Goal: Task Accomplishment & Management: Use online tool/utility

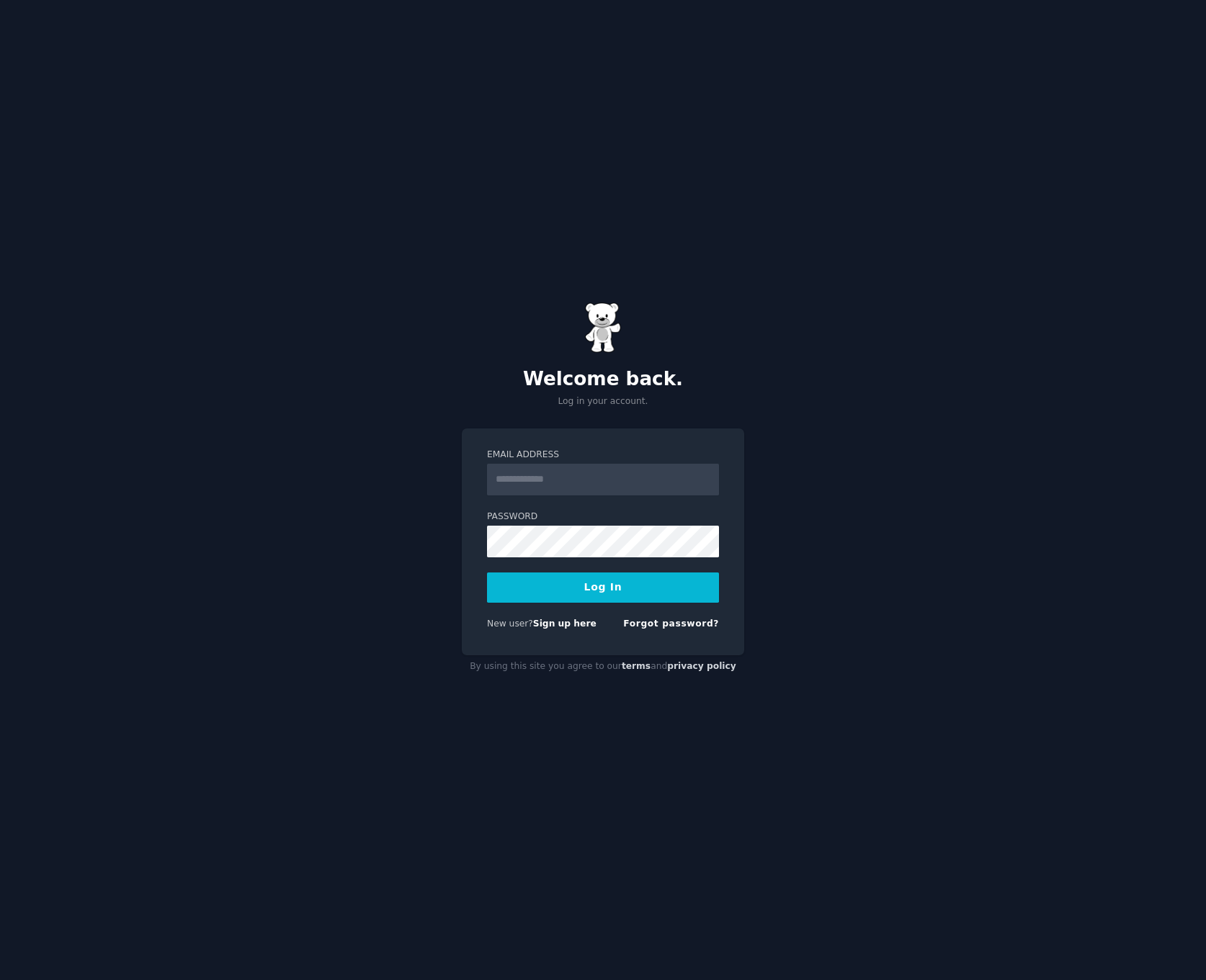
click at [607, 486] on input "Email Address" at bounding box center [603, 479] width 232 height 31
type input "**********"
click at [666, 623] on link "Forgot password?" at bounding box center [671, 623] width 96 height 10
click at [539, 486] on input "Email Address" at bounding box center [603, 479] width 232 height 31
type input "**********"
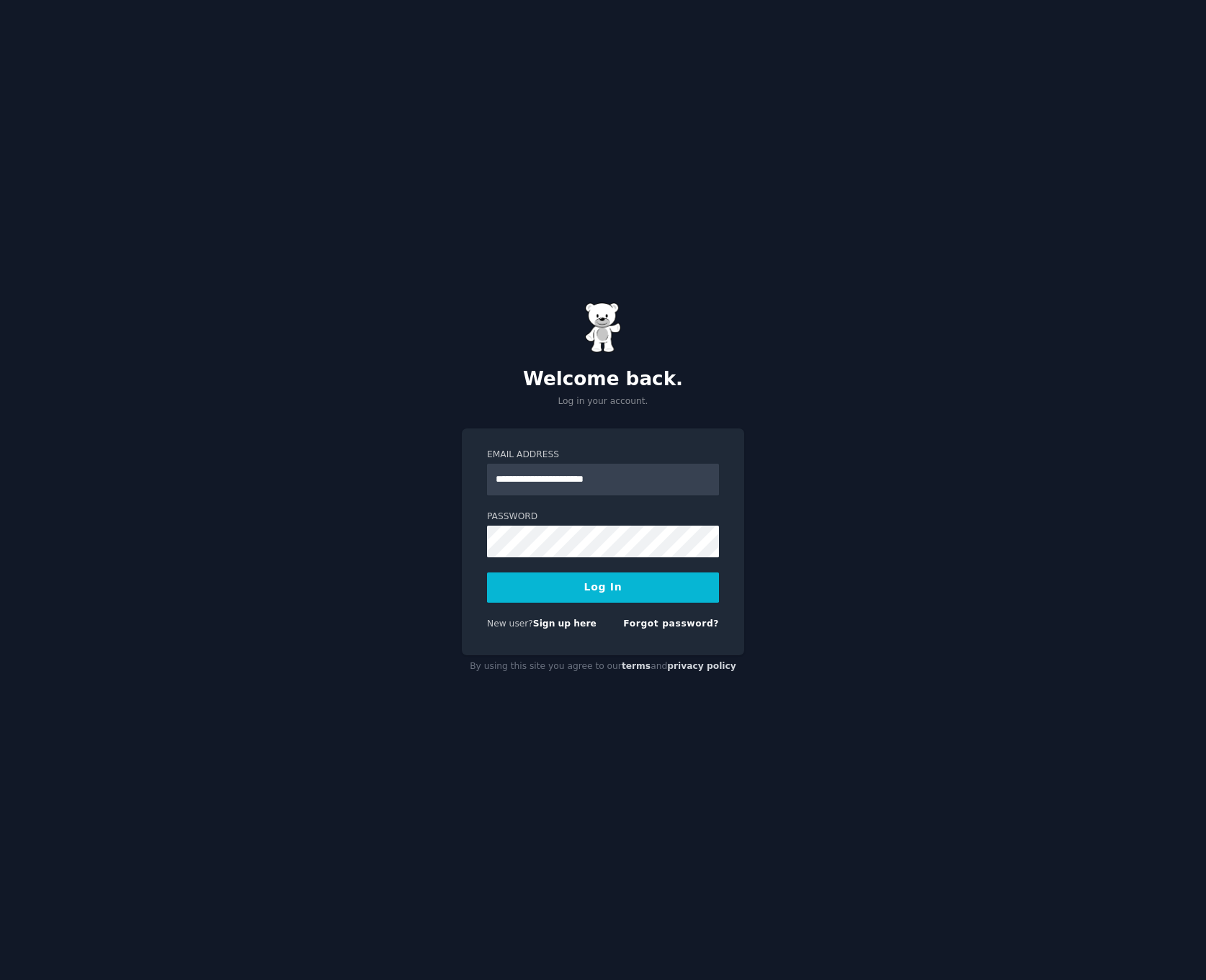
click at [624, 589] on button "Log In" at bounding box center [603, 588] width 232 height 31
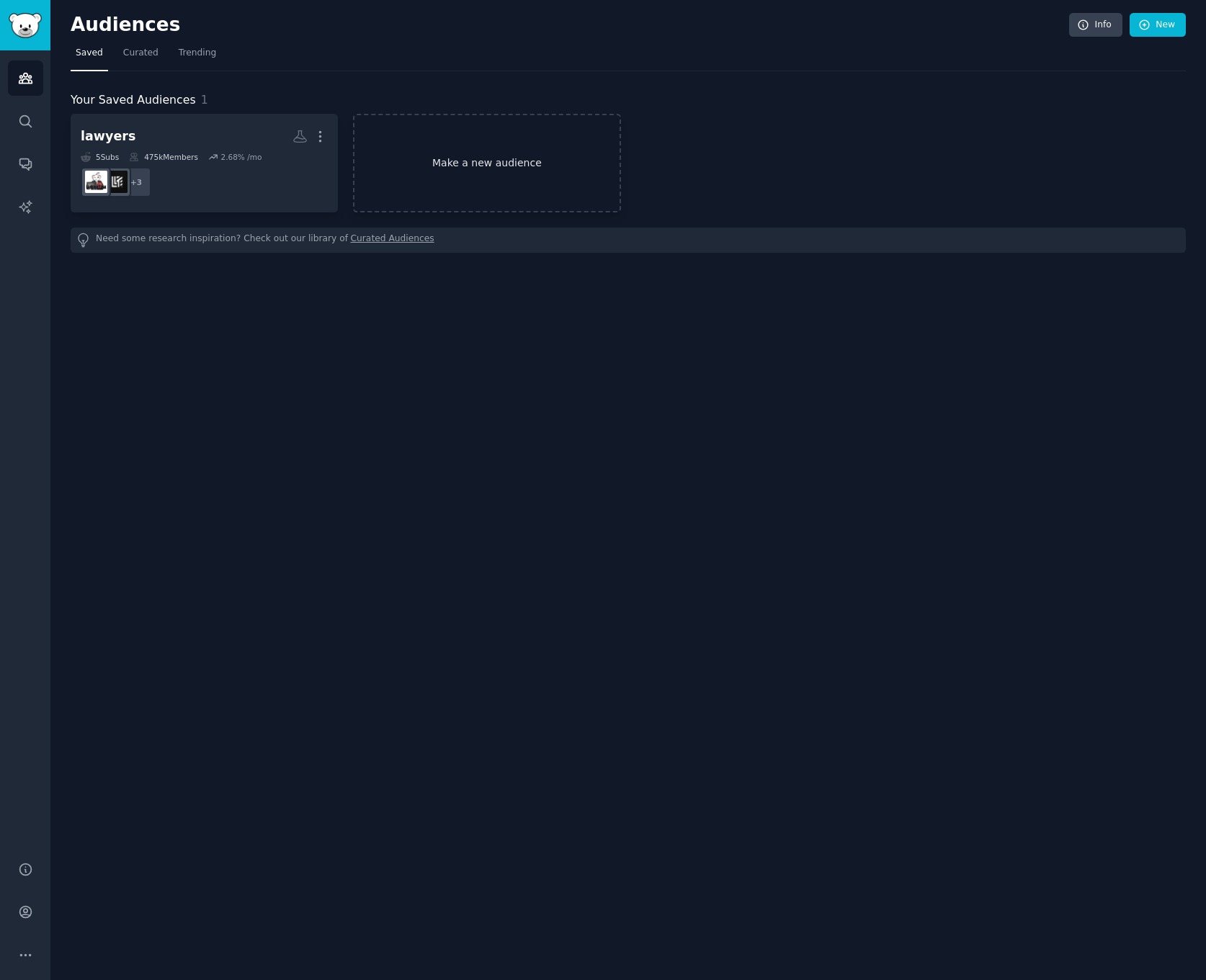
click at [528, 150] on link "Make a new audience" at bounding box center [487, 163] width 267 height 99
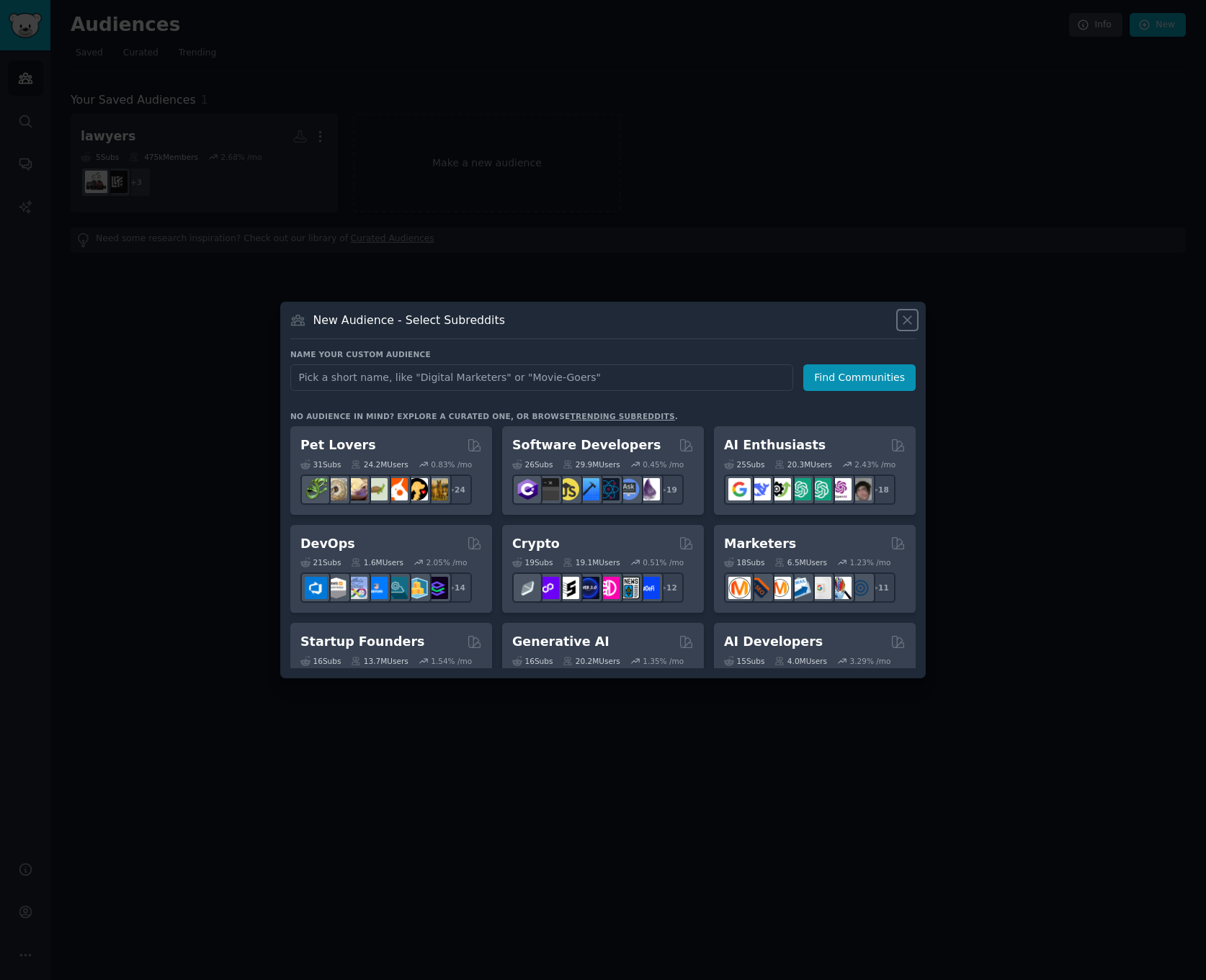
click at [915, 320] on button at bounding box center [907, 320] width 17 height 17
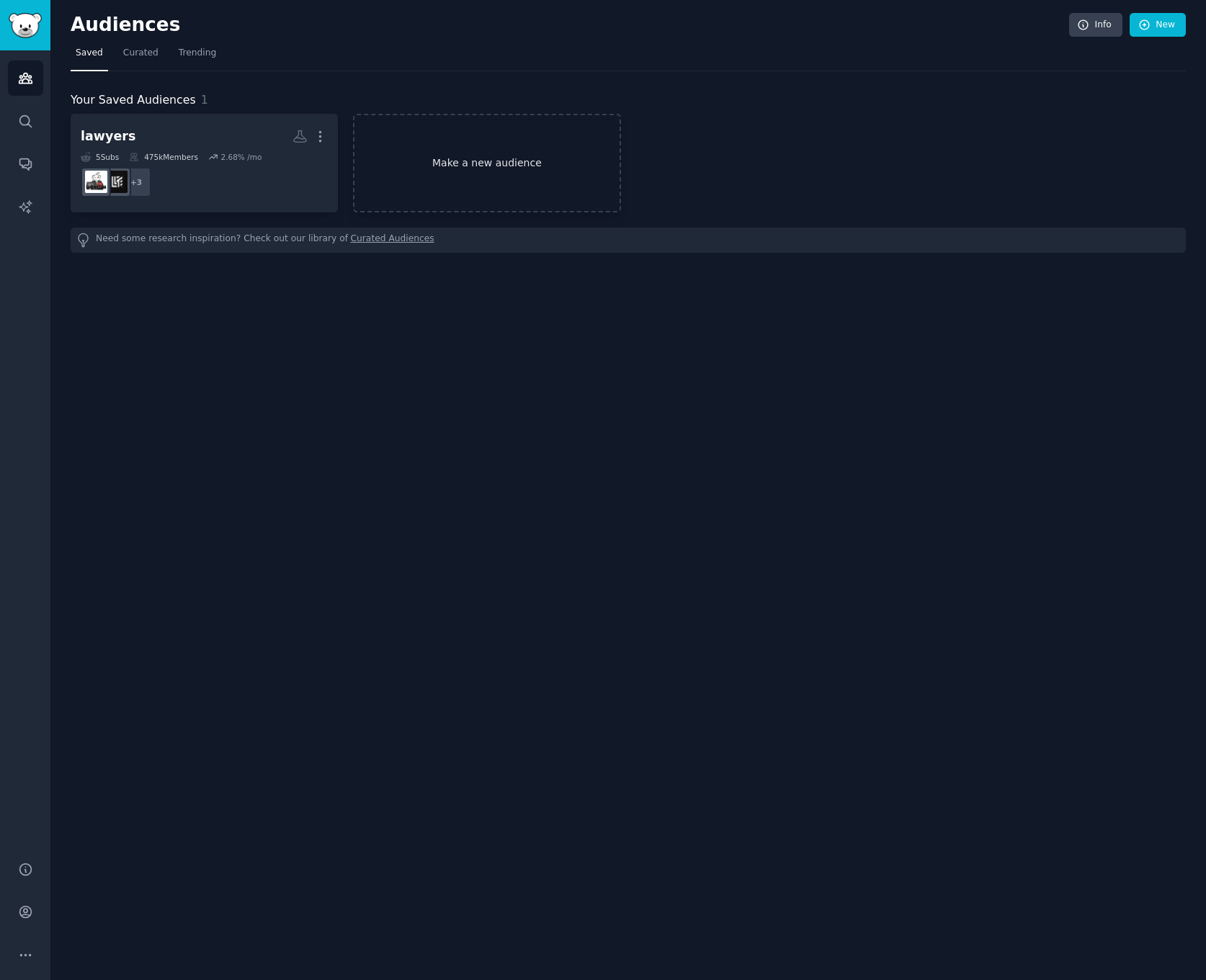
click at [478, 171] on link "Make a new audience" at bounding box center [487, 163] width 267 height 99
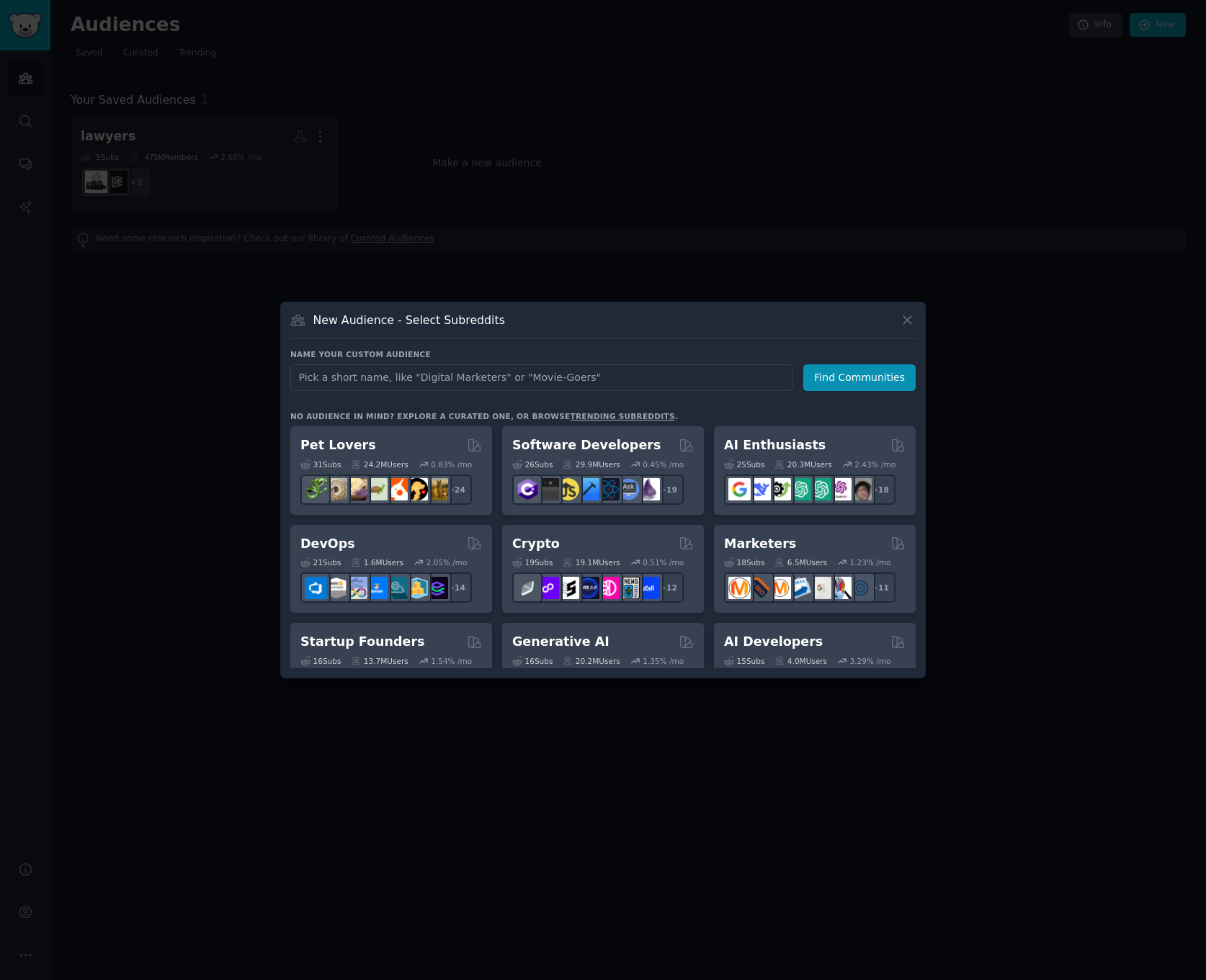
click at [525, 374] on input "text" at bounding box center [541, 378] width 503 height 27
type input "notion"
click at [839, 367] on button "Find Communities" at bounding box center [860, 378] width 113 height 27
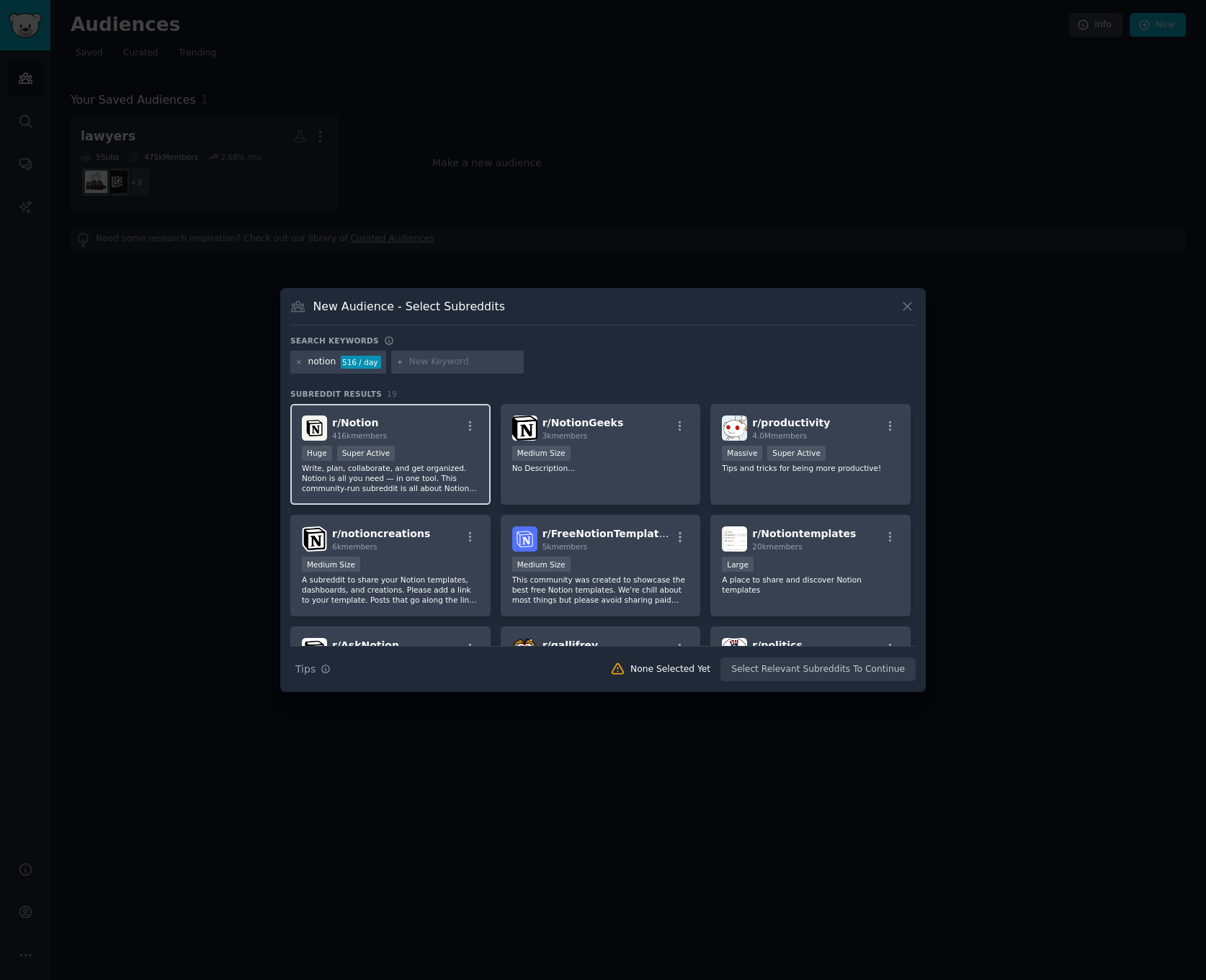
click at [408, 481] on p "Write, plan, collaborate, and get organized. Notion is all you need — in one to…" at bounding box center [391, 478] width 177 height 31
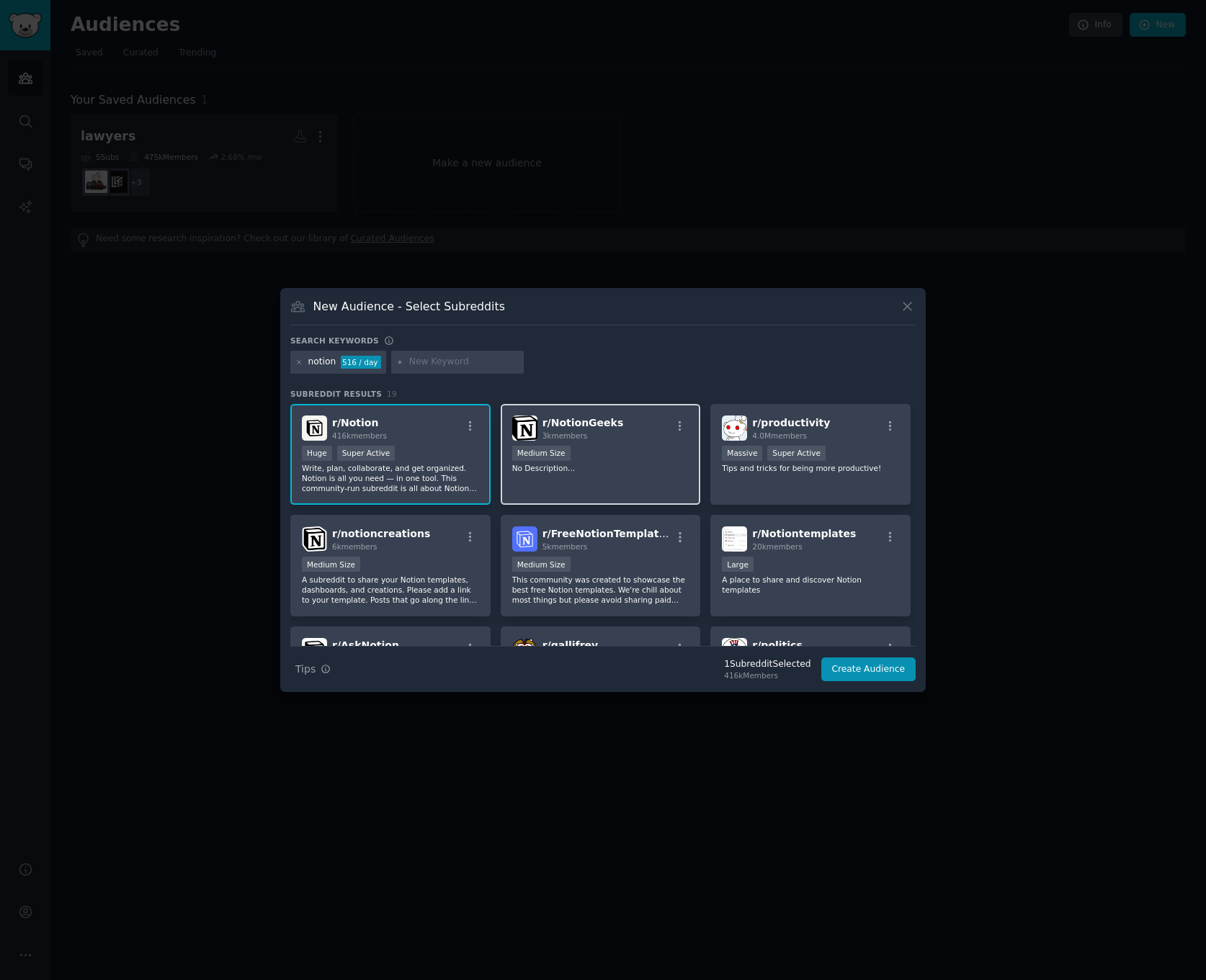
click at [670, 483] on div "r/ NotionGeeks 3k members 1000 - 10,000 members Medium Size No Description..." at bounding box center [601, 455] width 201 height 101
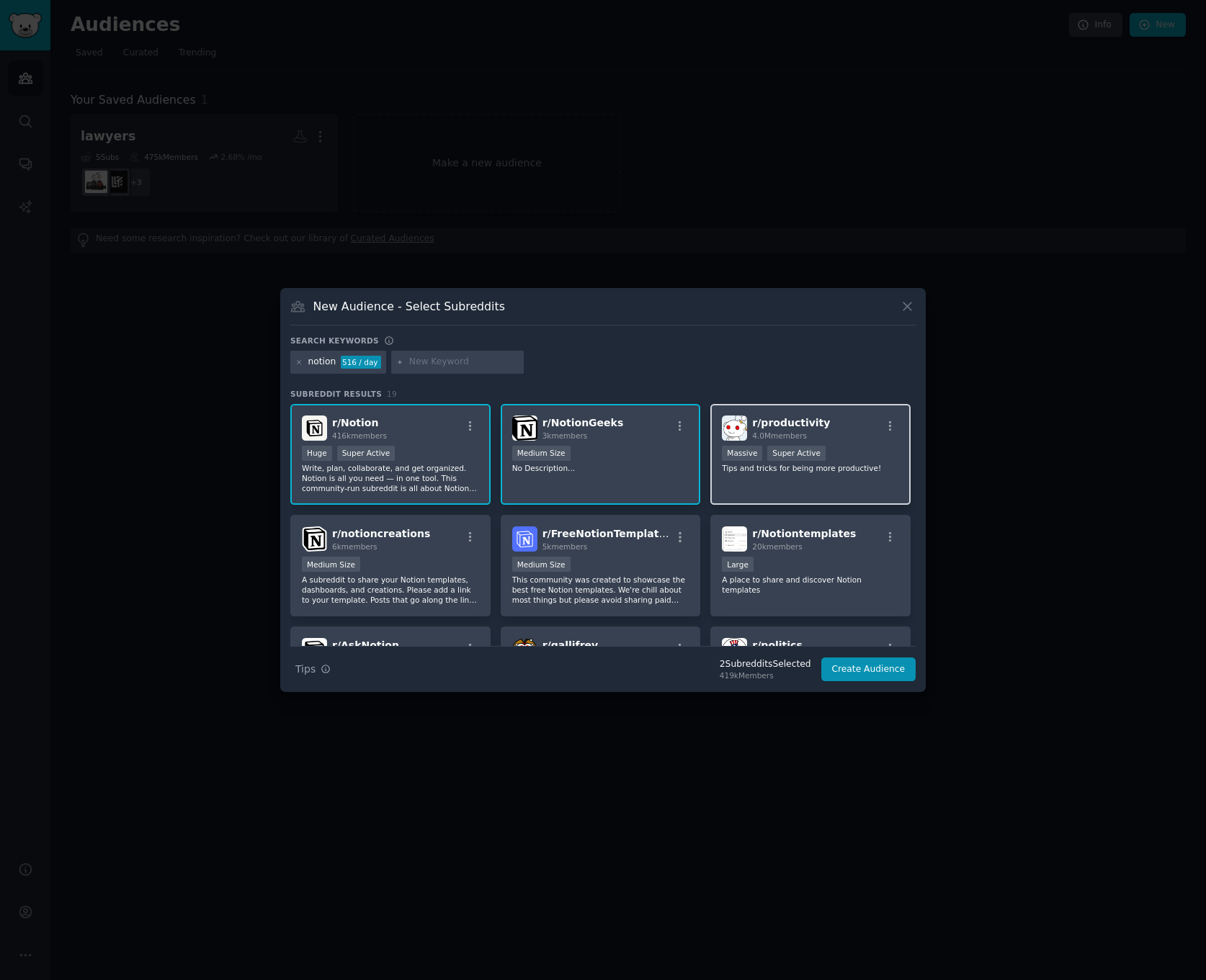
click at [867, 473] on div "r/ productivity 4.0M members Massive Super Active Tips and tricks for being mor…" at bounding box center [810, 455] width 201 height 101
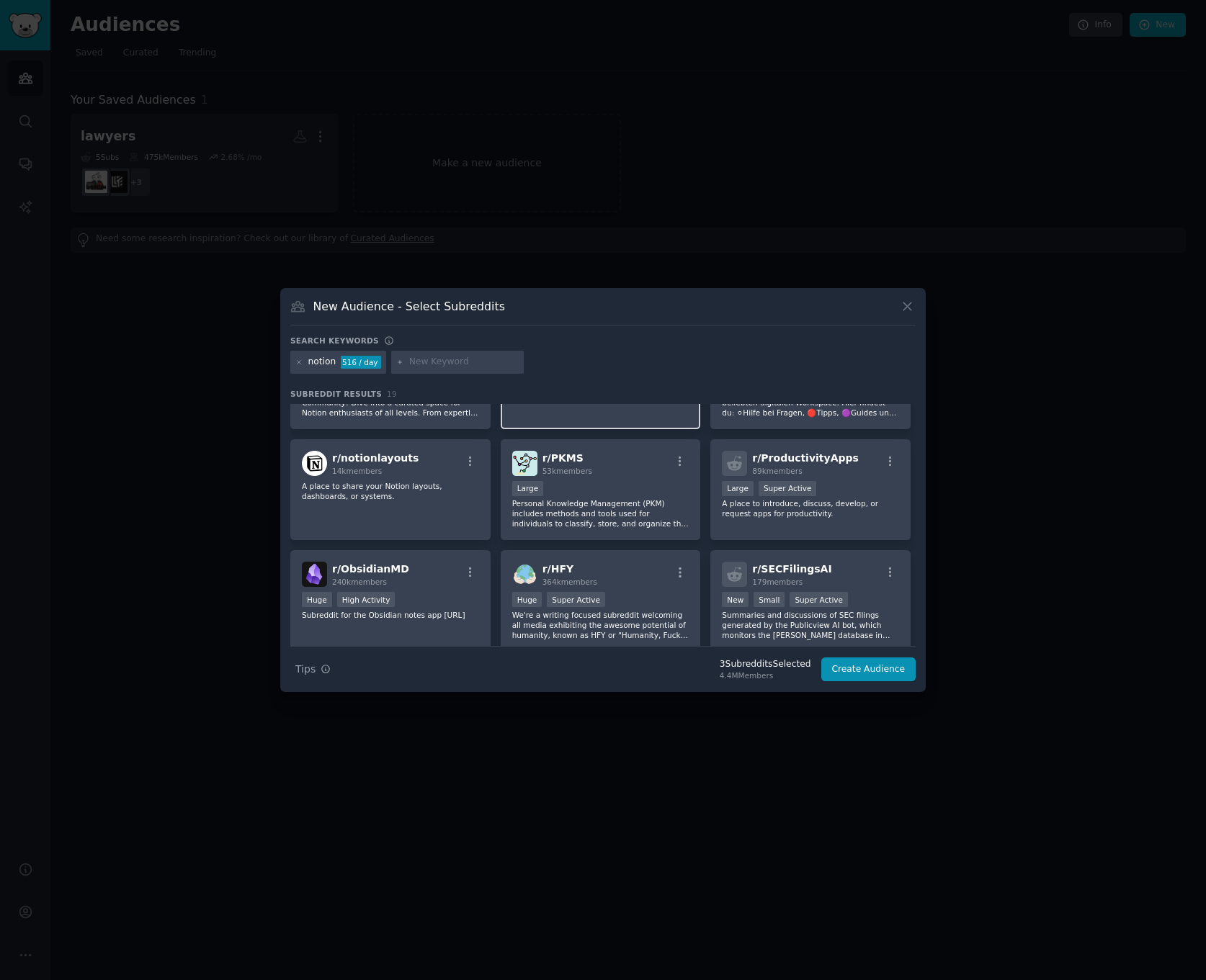
scroll to position [567, 0]
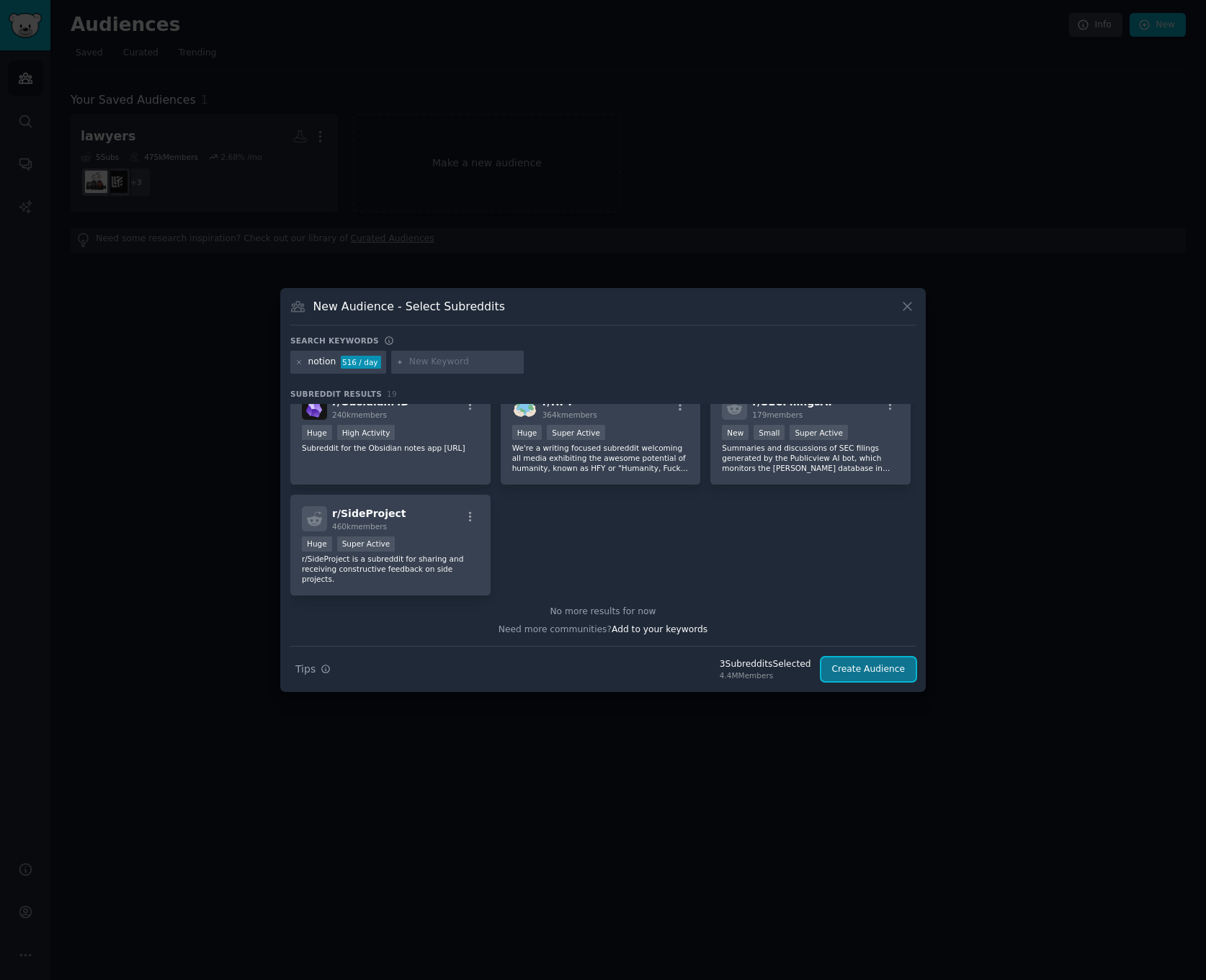
click at [867, 673] on button "Create Audience" at bounding box center [868, 669] width 95 height 24
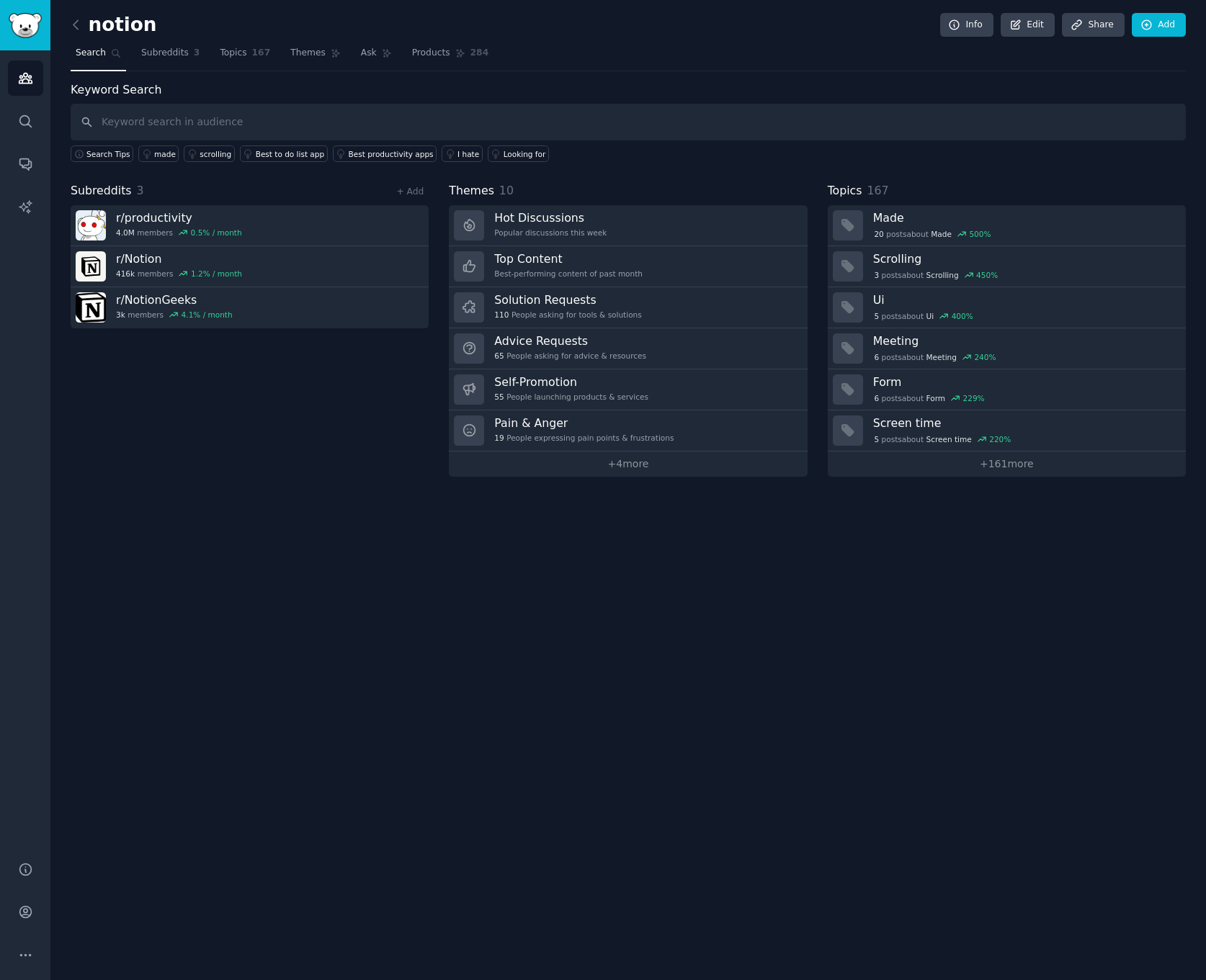
click at [300, 122] on input "text" at bounding box center [628, 122] width 1115 height 37
type input "notion data integration"
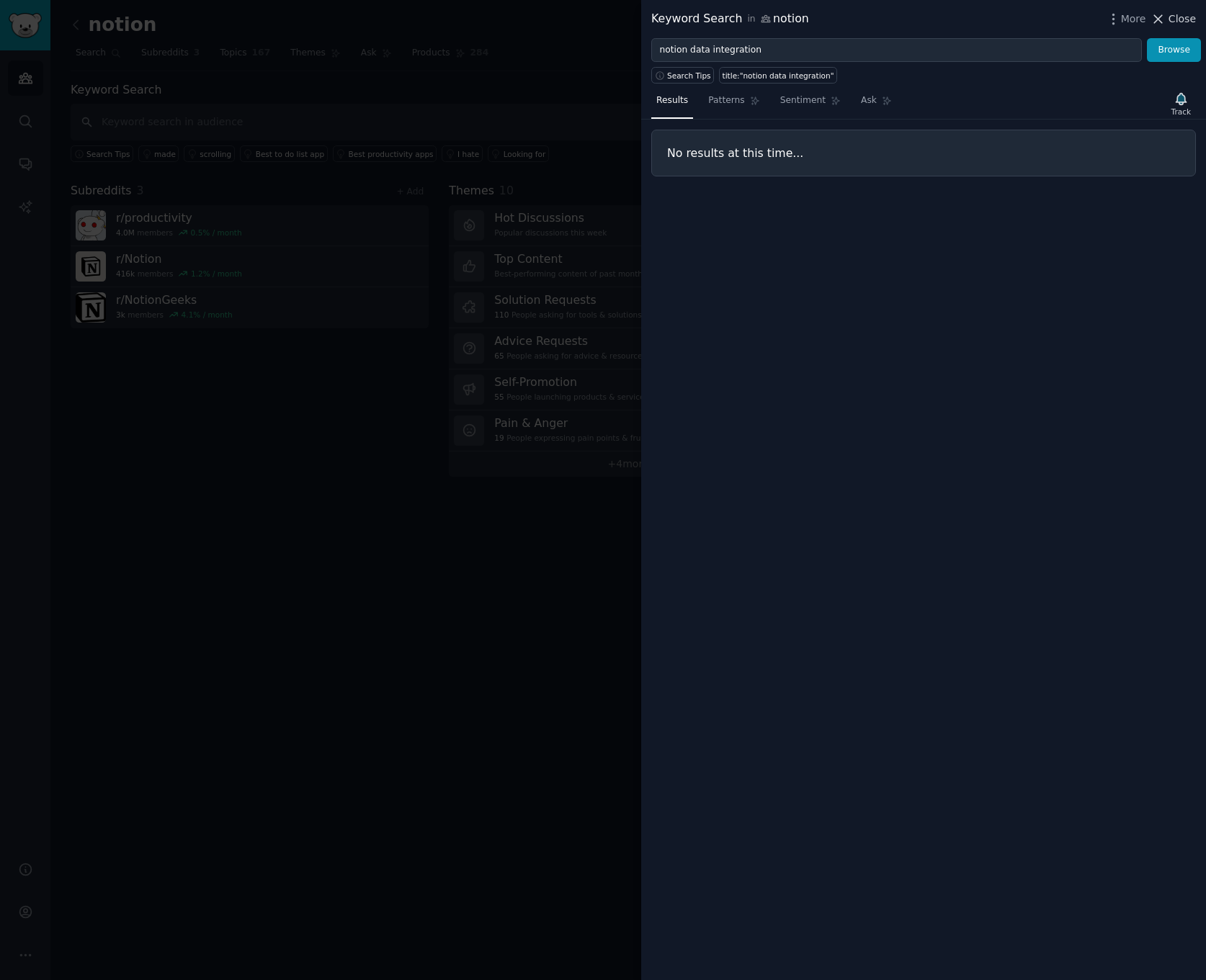
click at [1173, 21] on span "Close" at bounding box center [1183, 19] width 27 height 15
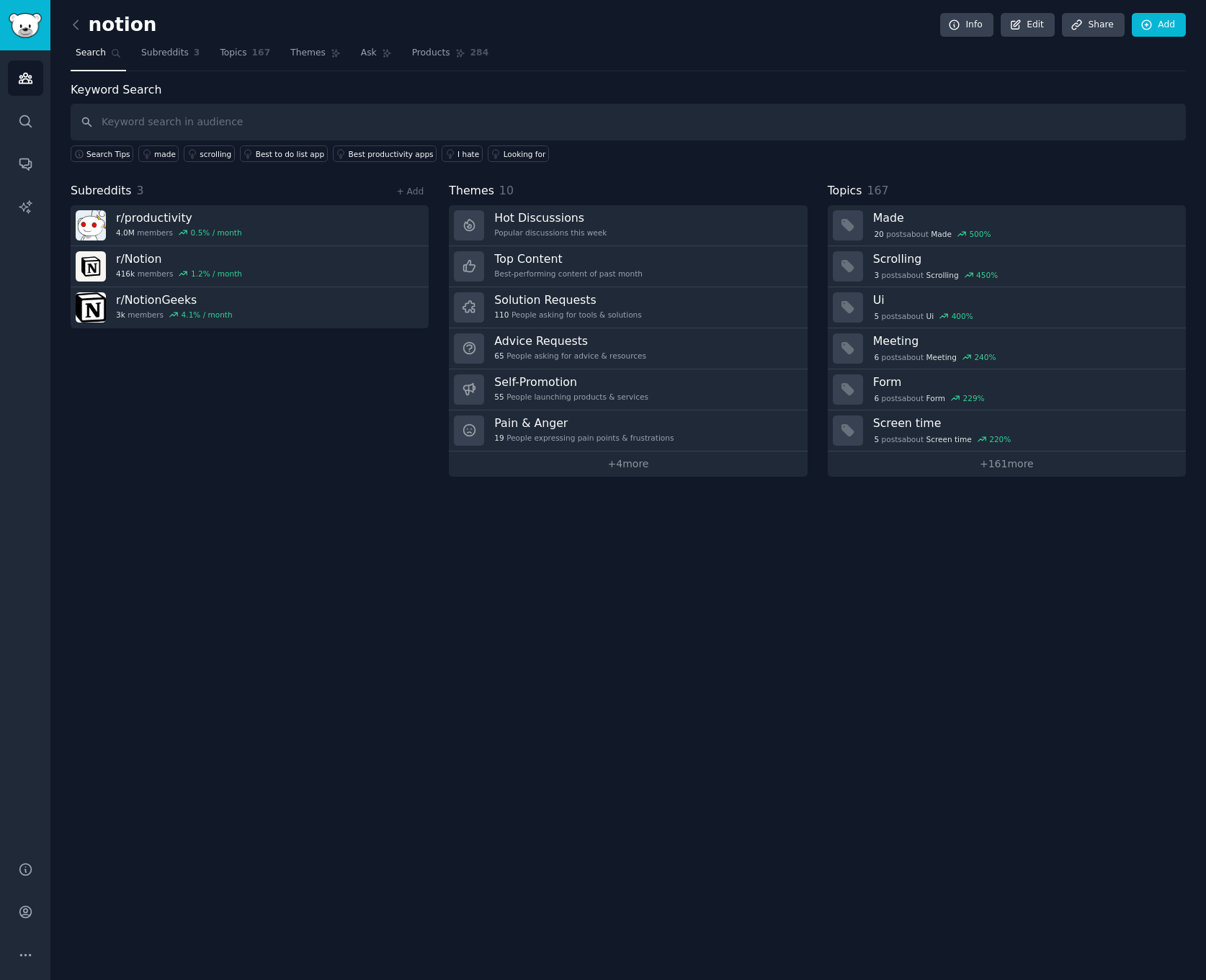
click at [634, 681] on div "notion Info Edit Share Add Search Subreddits 3 Topics 167 Themes Ask Products 2…" at bounding box center [628, 490] width 1155 height 980
click at [171, 132] on input "text" at bounding box center [628, 122] width 1115 height 37
click at [288, 492] on div "notion Info Edit Share Add Search Subreddits 3 Topics 167 Themes Ask Products 2…" at bounding box center [628, 490] width 1155 height 980
click at [644, 136] on input "text" at bounding box center [628, 122] width 1115 height 37
click at [648, 82] on div "Keyword Search Search Tips made scrolling Best to do list app Best productivity…" at bounding box center [628, 122] width 1115 height 81
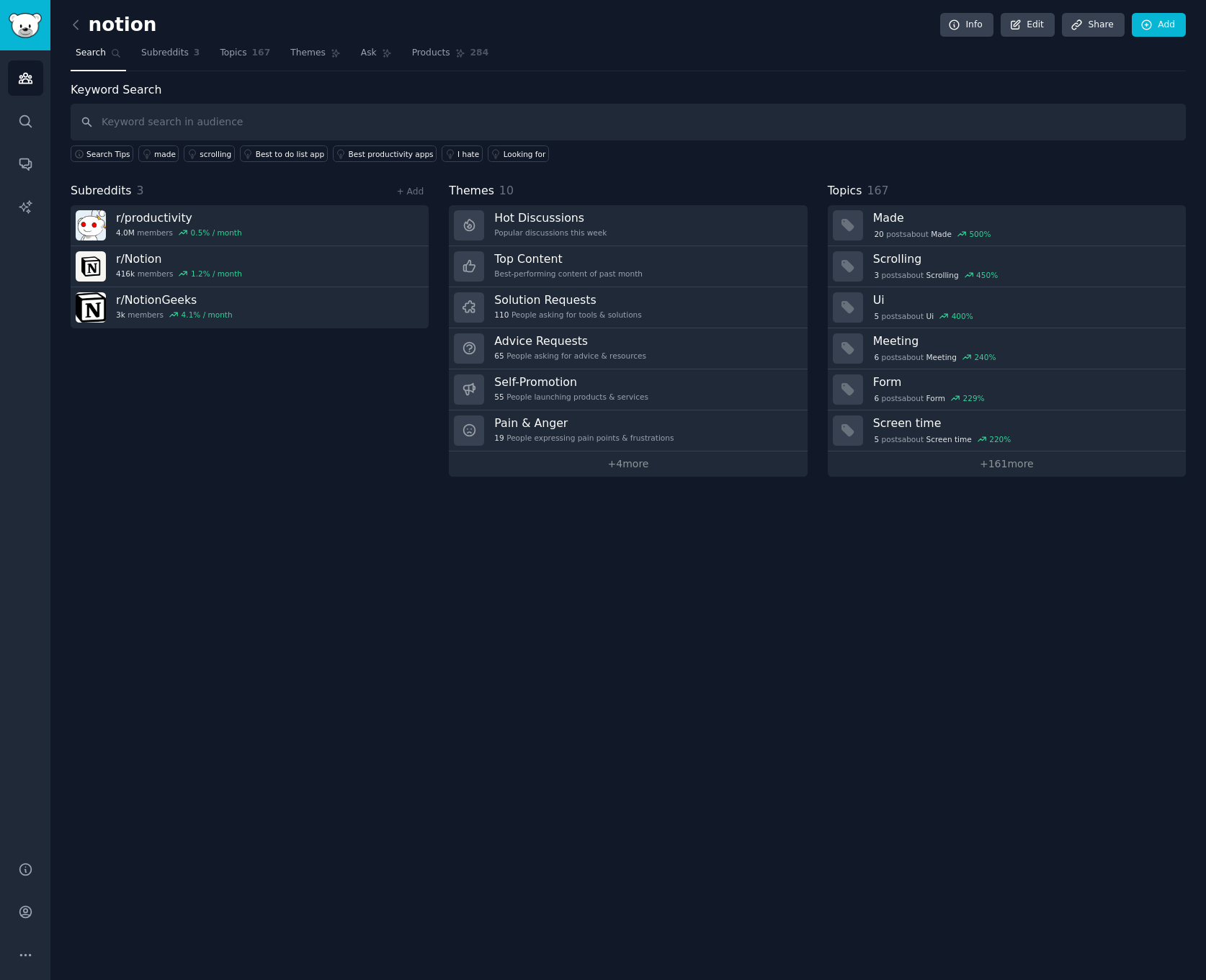
click at [357, 639] on div "notion Info Edit Share Add Search Subreddits 3 Topics 167 Themes Ask Products 2…" at bounding box center [628, 490] width 1155 height 980
click at [477, 540] on div "notion Info Edit Share Add Search Subreddits 3 Topics 167 Themes Ask Products 2…" at bounding box center [628, 490] width 1155 height 980
click at [528, 538] on div "notion Info Edit Share Add Search Subreddits 3 Topics 167 Themes Ask Products 2…" at bounding box center [628, 490] width 1155 height 980
click at [644, 170] on div "Keyword Search Search Tips made scrolling Best to do list app Best productivity…" at bounding box center [628, 279] width 1115 height 395
click at [651, 603] on div "notion Info Edit Share Add Search Subreddits 3 Topics 167 Themes Ask Products 2…" at bounding box center [628, 490] width 1155 height 980
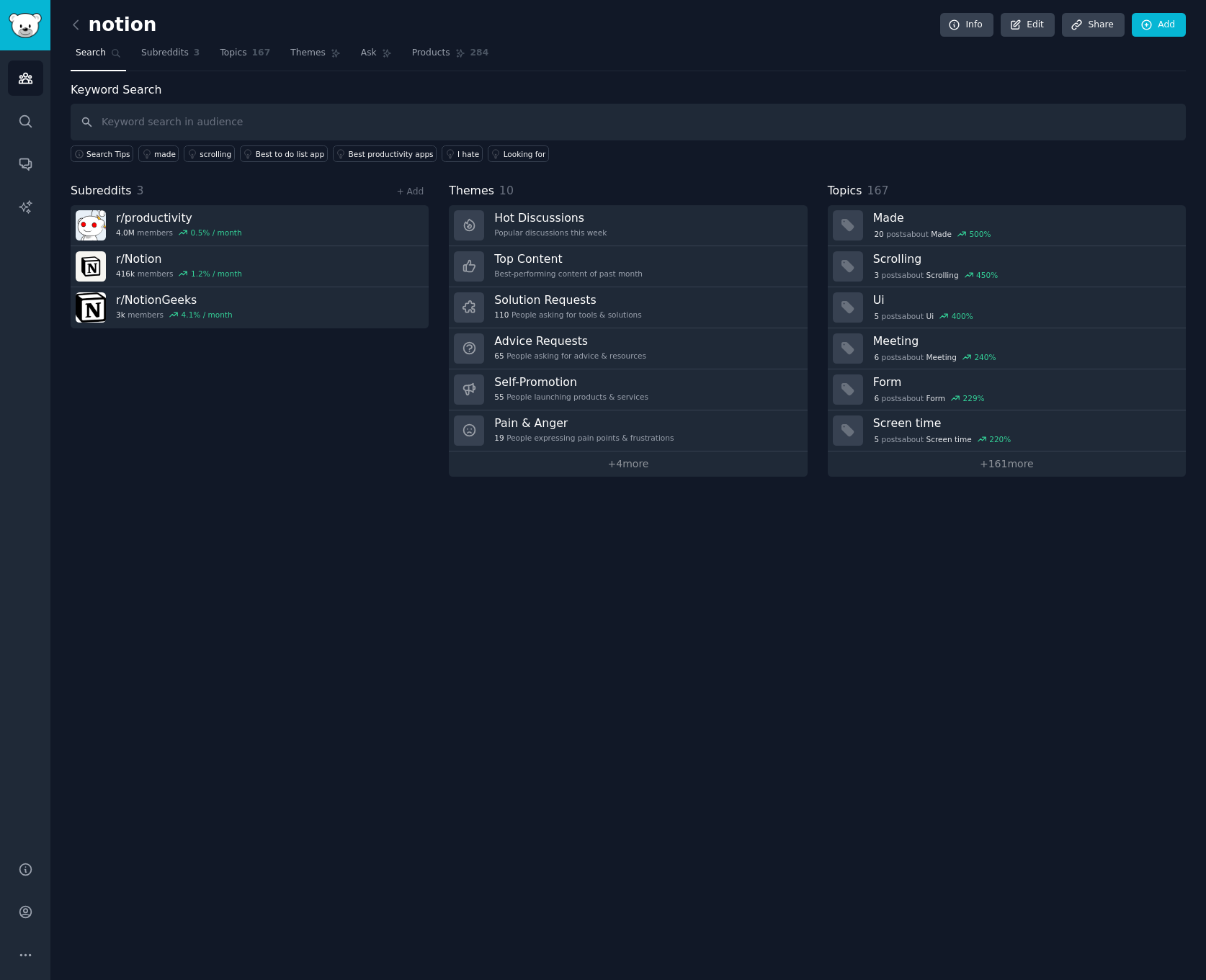
click at [812, 169] on div "Keyword Search Search Tips made scrolling Best to do list app Best productivity…" at bounding box center [628, 279] width 1115 height 395
click at [342, 410] on div "Subreddits 3 + Add r/ productivity 4.0M members 0.5 % / month r/ Notion 416k me…" at bounding box center [250, 329] width 358 height 295
click at [249, 122] on input "text" at bounding box center [628, 122] width 1115 height 37
type input "notion data source"
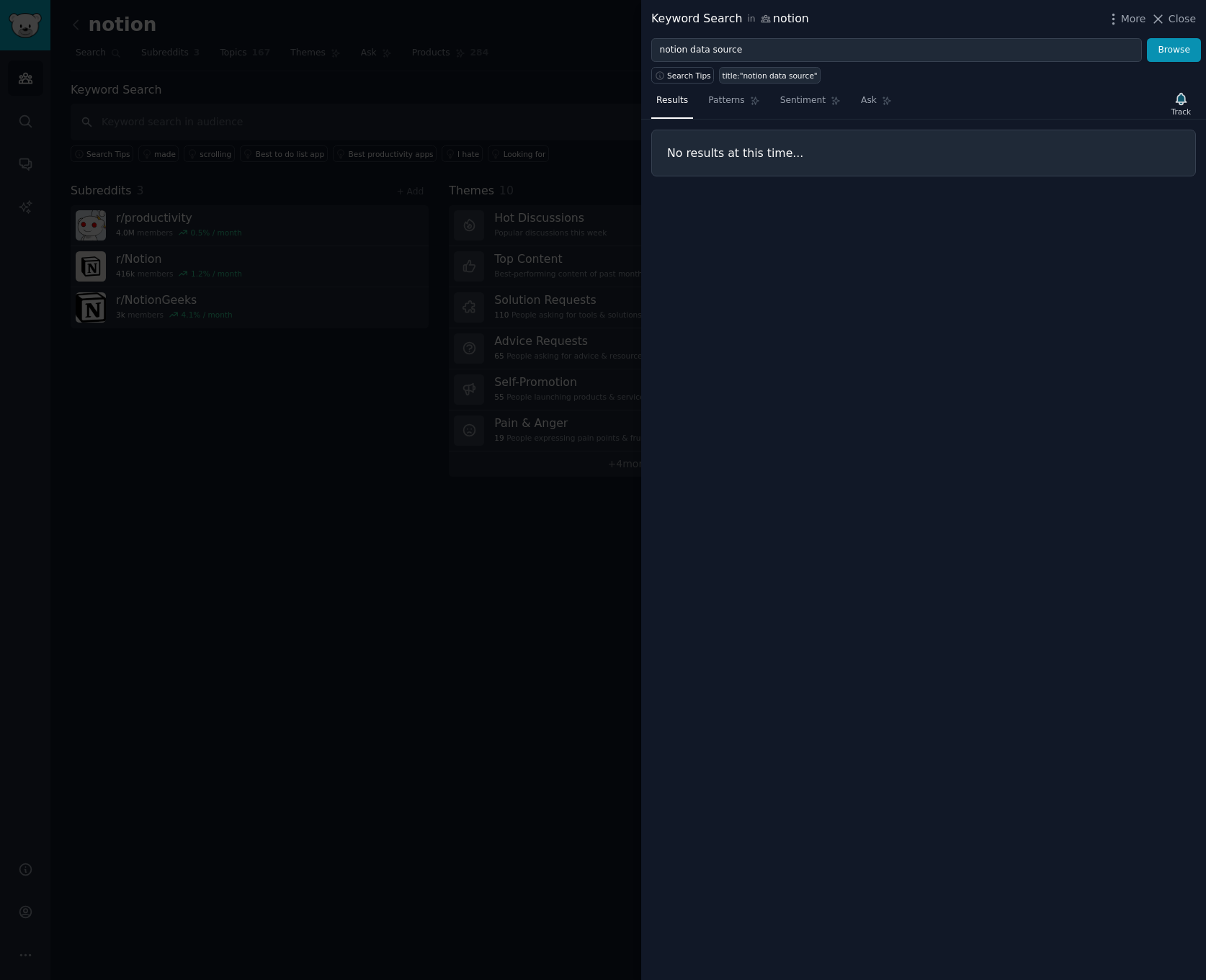
click at [787, 81] on link "title:"notion data source"" at bounding box center [769, 75] width 102 height 17
type input "title:"notion data source""
click at [1198, 102] on div "Results Patterns Sentiment Ask Track" at bounding box center [923, 104] width 565 height 31
click at [1181, 102] on icon "button" at bounding box center [1180, 98] width 10 height 11
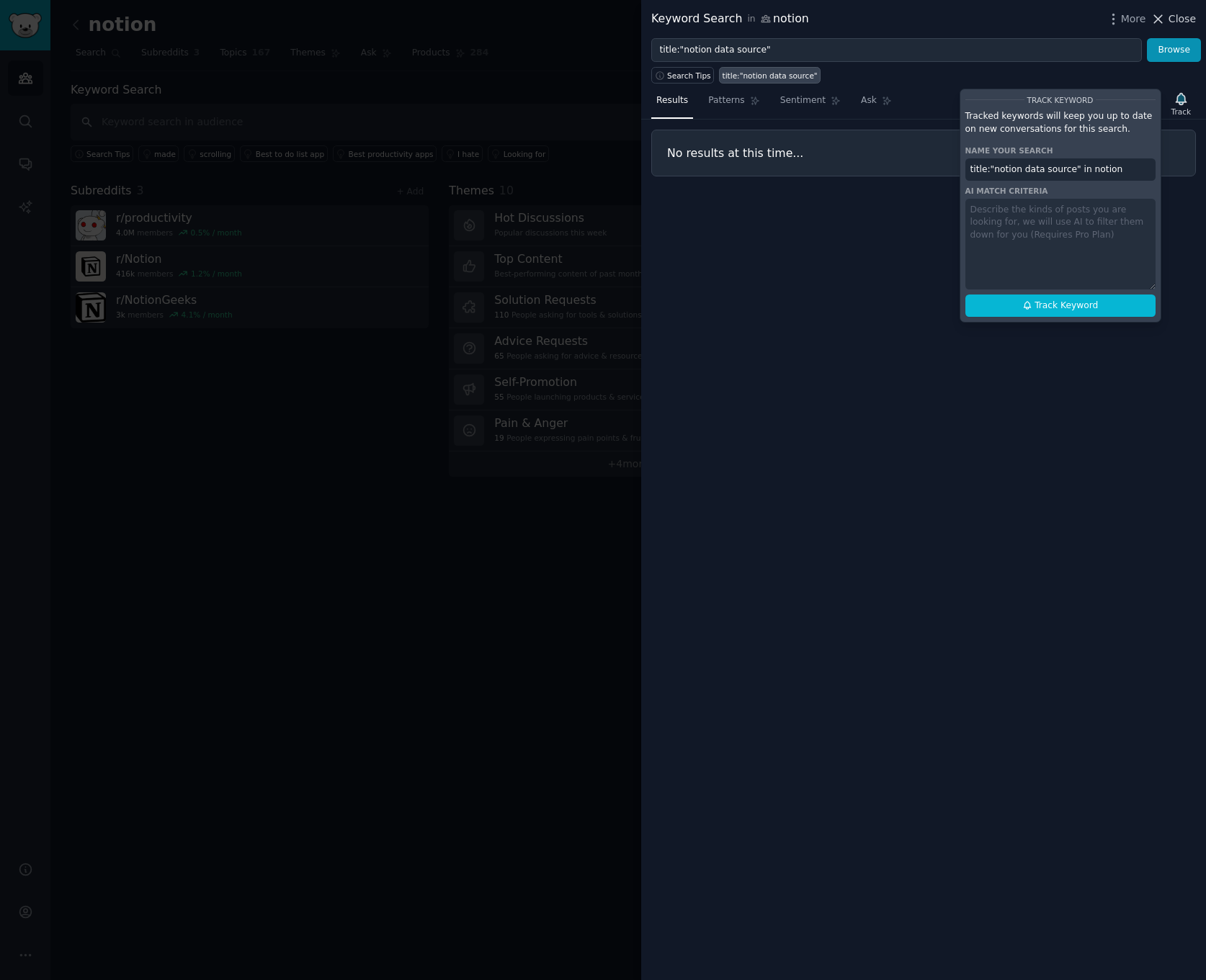
click at [1183, 19] on span "Close" at bounding box center [1183, 19] width 27 height 15
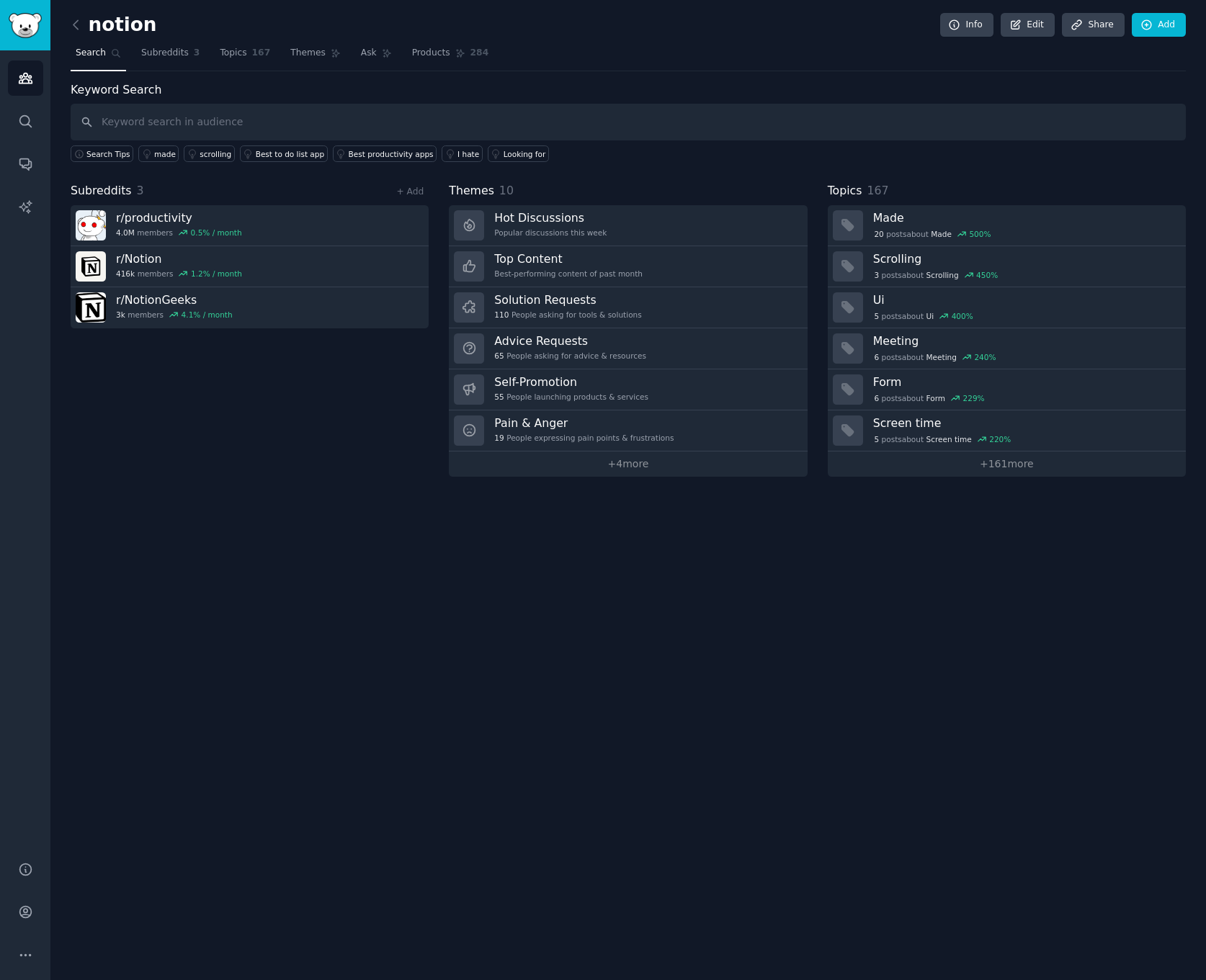
click at [483, 598] on div "notion Info Edit Share Add Search Subreddits 3 Topics 167 Themes Ask Products 2…" at bounding box center [628, 490] width 1155 height 980
click at [726, 184] on div "Themes 10" at bounding box center [628, 191] width 358 height 18
click at [897, 564] on div "notion Info Edit Share Add Search Subreddits 3 Topics 167 Themes Ask Products 2…" at bounding box center [628, 490] width 1155 height 980
click at [966, 470] on link "+ 161 more" at bounding box center [1007, 464] width 358 height 25
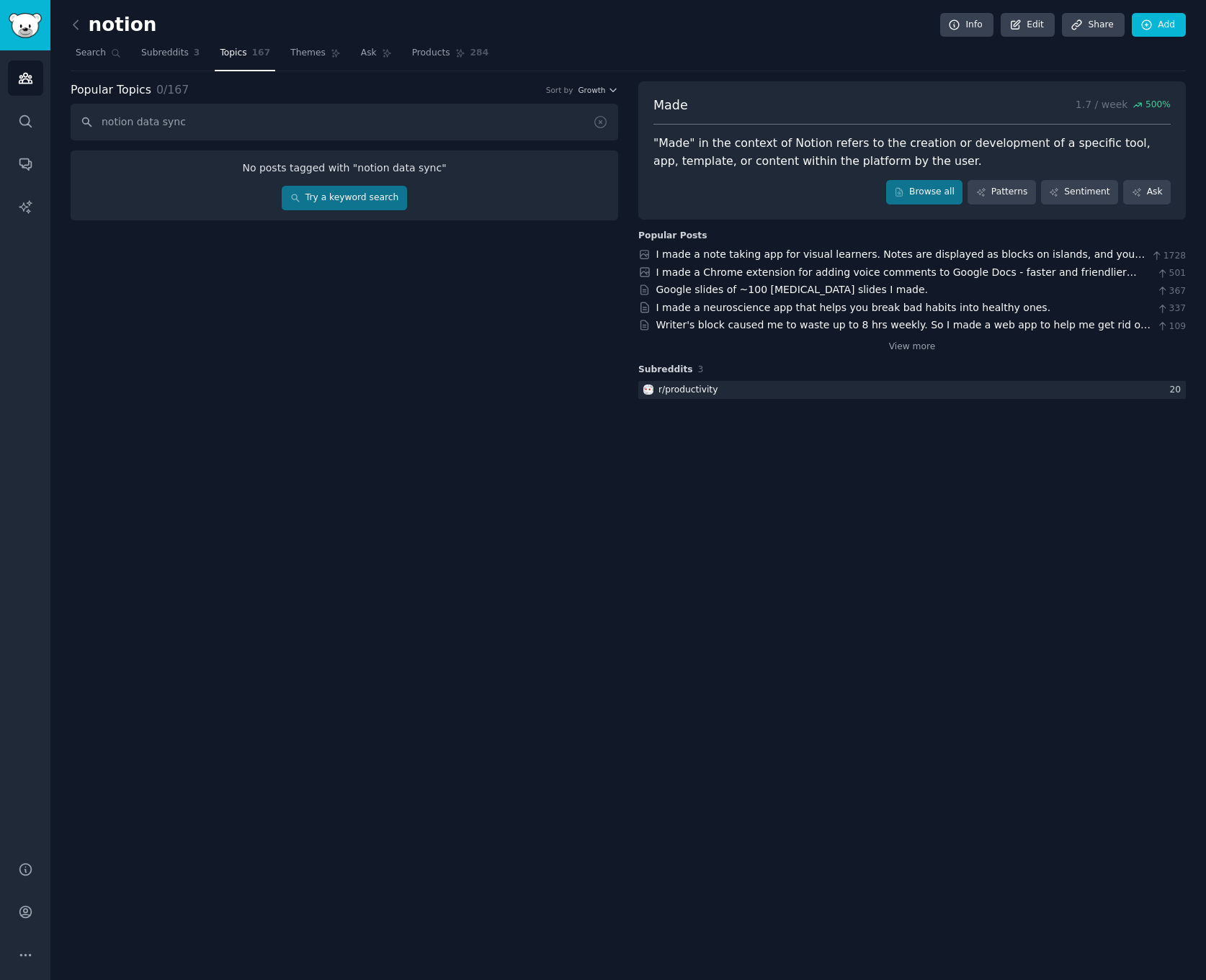
type input "notion data sync"
click at [364, 201] on link "Try a keyword search" at bounding box center [344, 198] width 125 height 24
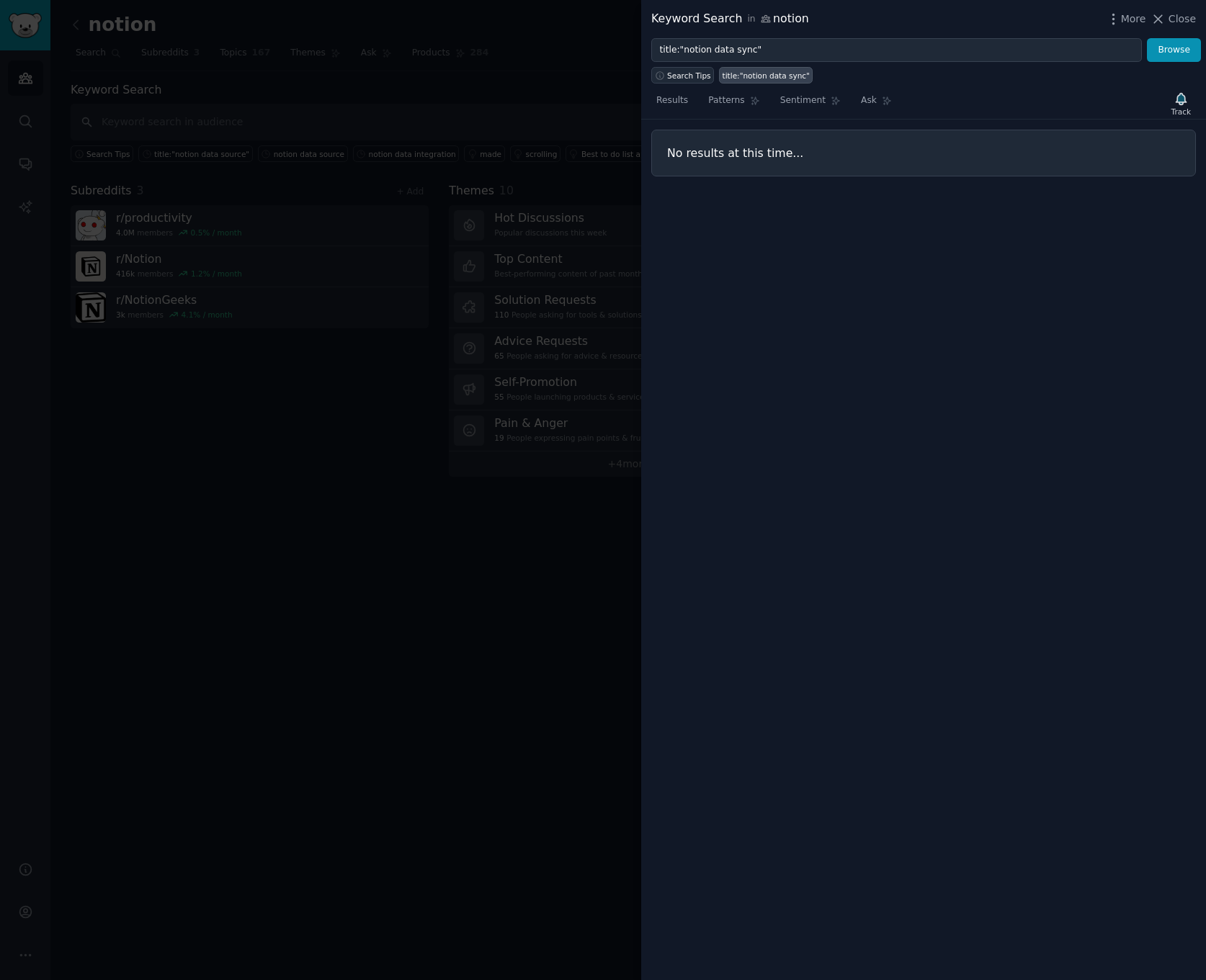
click at [699, 76] on span "Search Tips" at bounding box center [689, 76] width 44 height 10
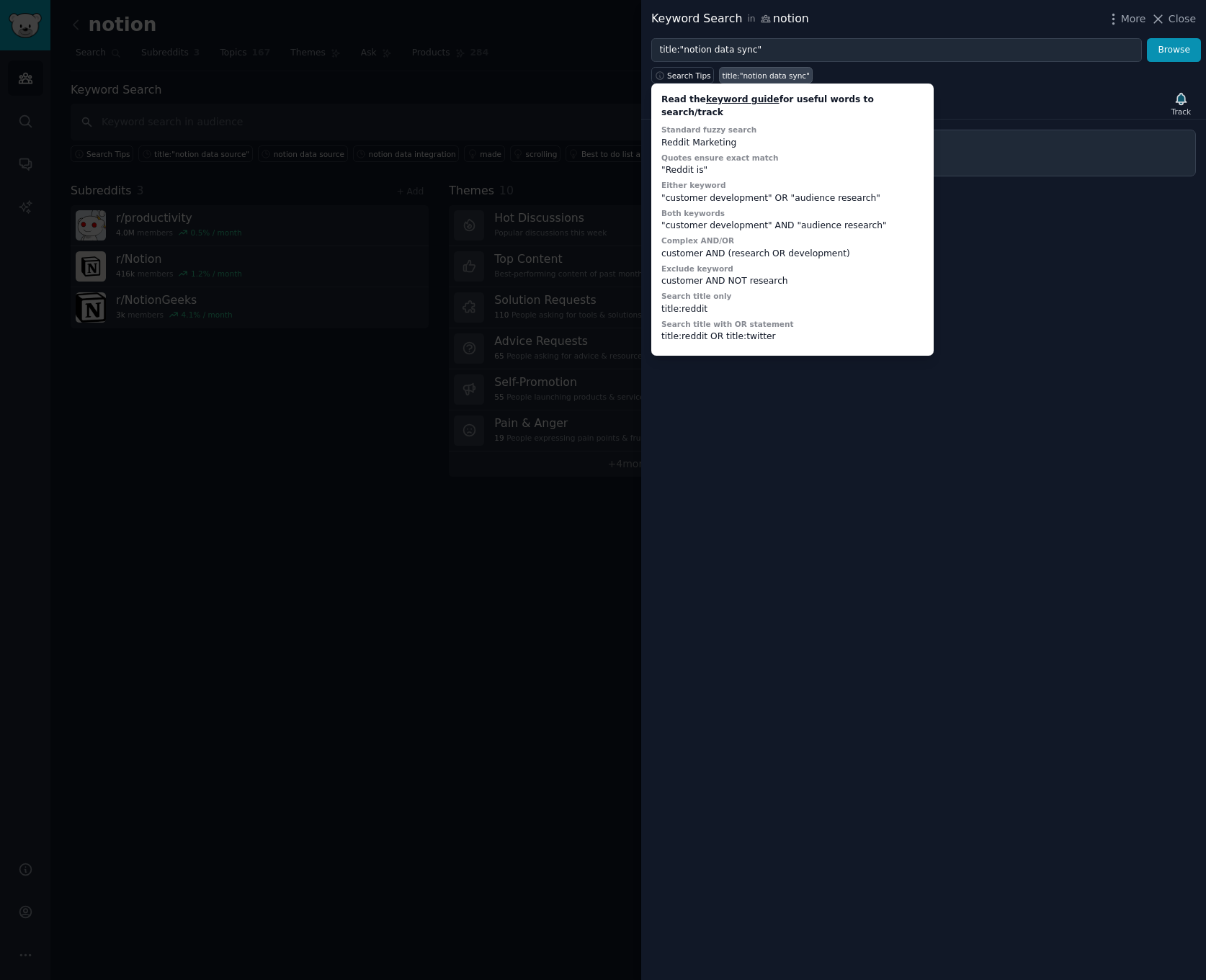
click at [242, 97] on div at bounding box center [603, 490] width 1206 height 980
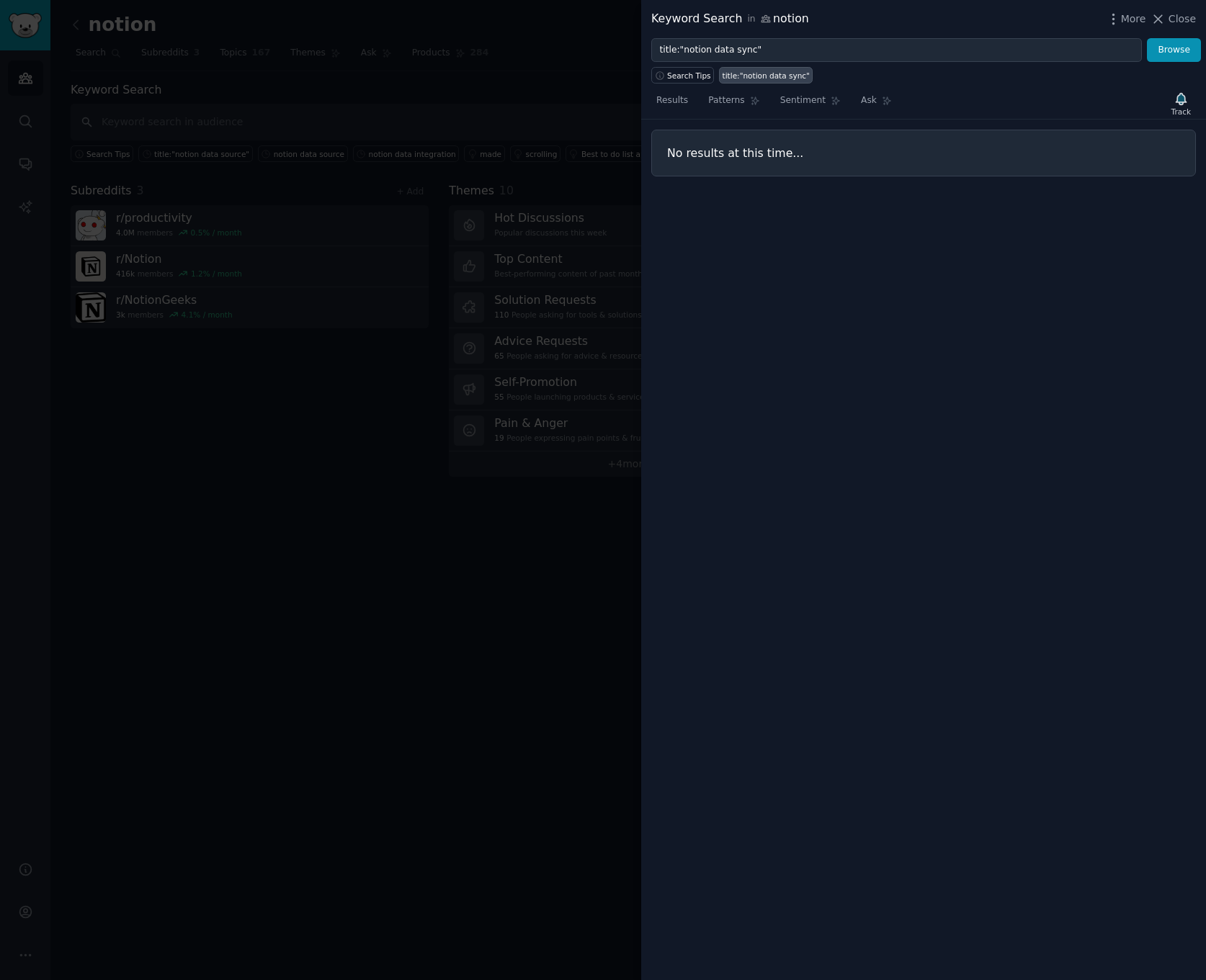
click at [234, 111] on div at bounding box center [603, 490] width 1206 height 980
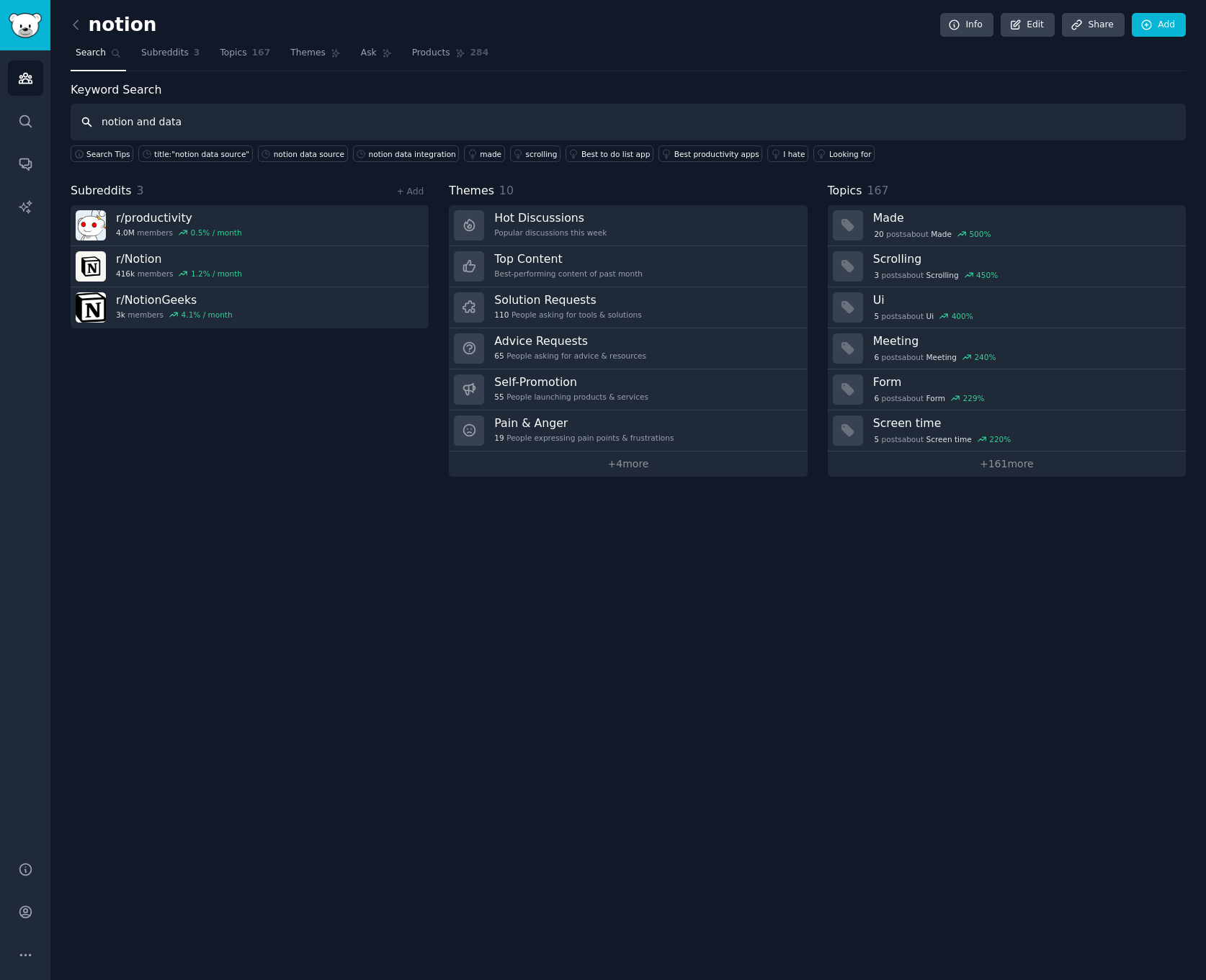
type input "notion and data"
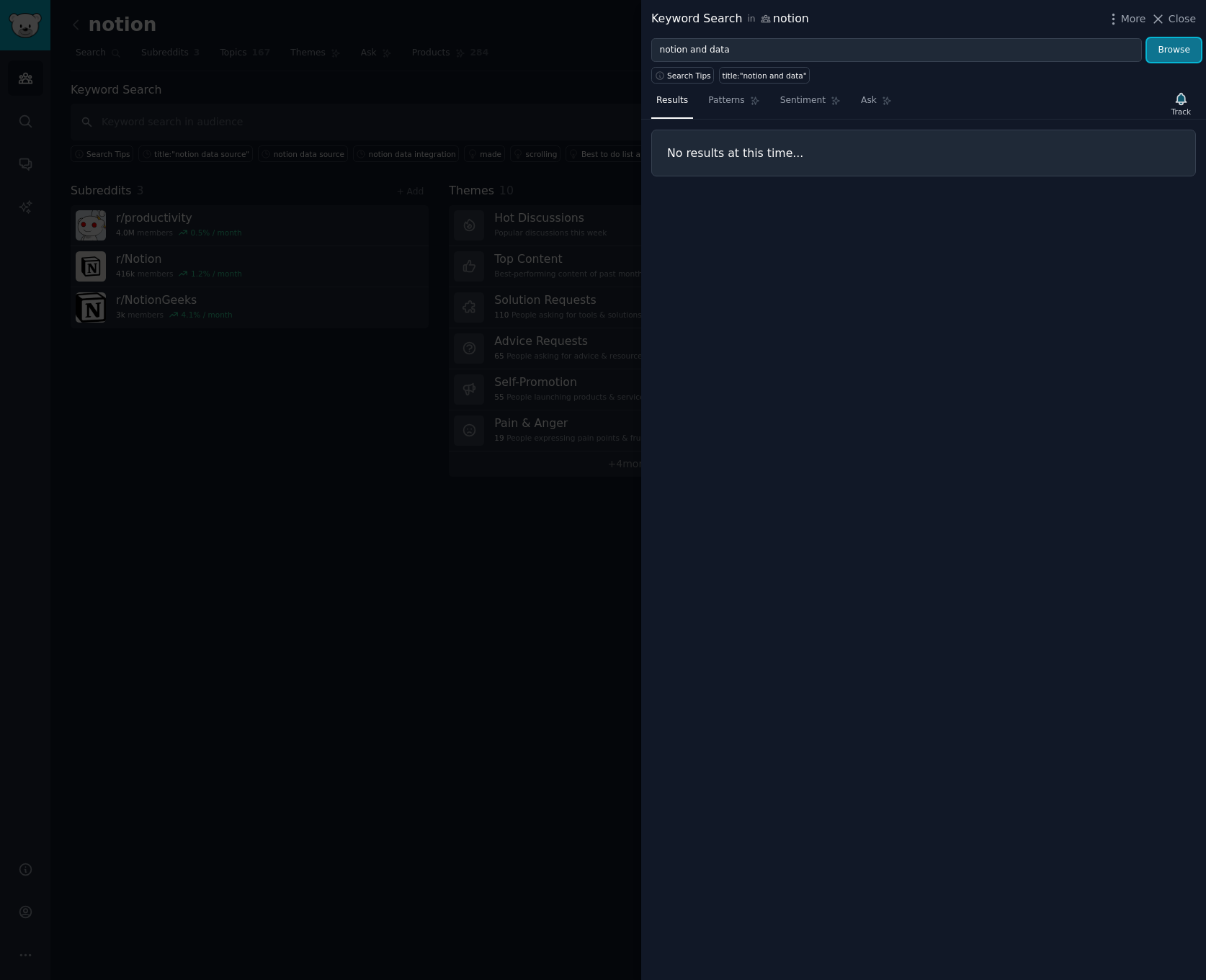
click at [1179, 54] on button "Browse" at bounding box center [1174, 50] width 54 height 24
click at [798, 109] on link "Sentiment" at bounding box center [810, 104] width 71 height 30
click at [872, 110] on link "Ask" at bounding box center [876, 104] width 41 height 30
click at [732, 107] on link "Patterns" at bounding box center [734, 104] width 61 height 30
click at [665, 107] on link "Results" at bounding box center [672, 104] width 42 height 30
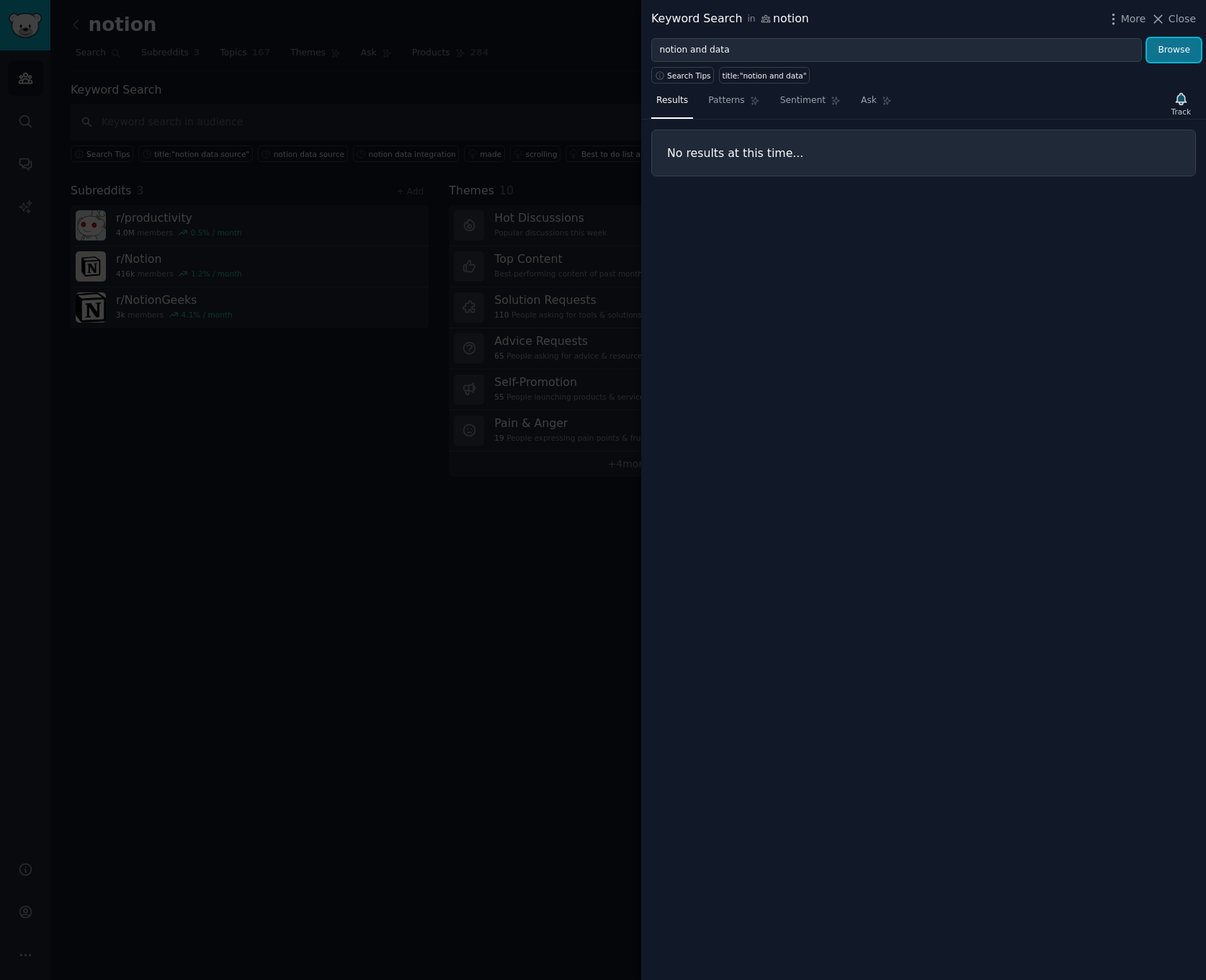
click at [1189, 56] on button "Browse" at bounding box center [1174, 50] width 54 height 24
click at [1165, 23] on icon at bounding box center [1158, 19] width 15 height 15
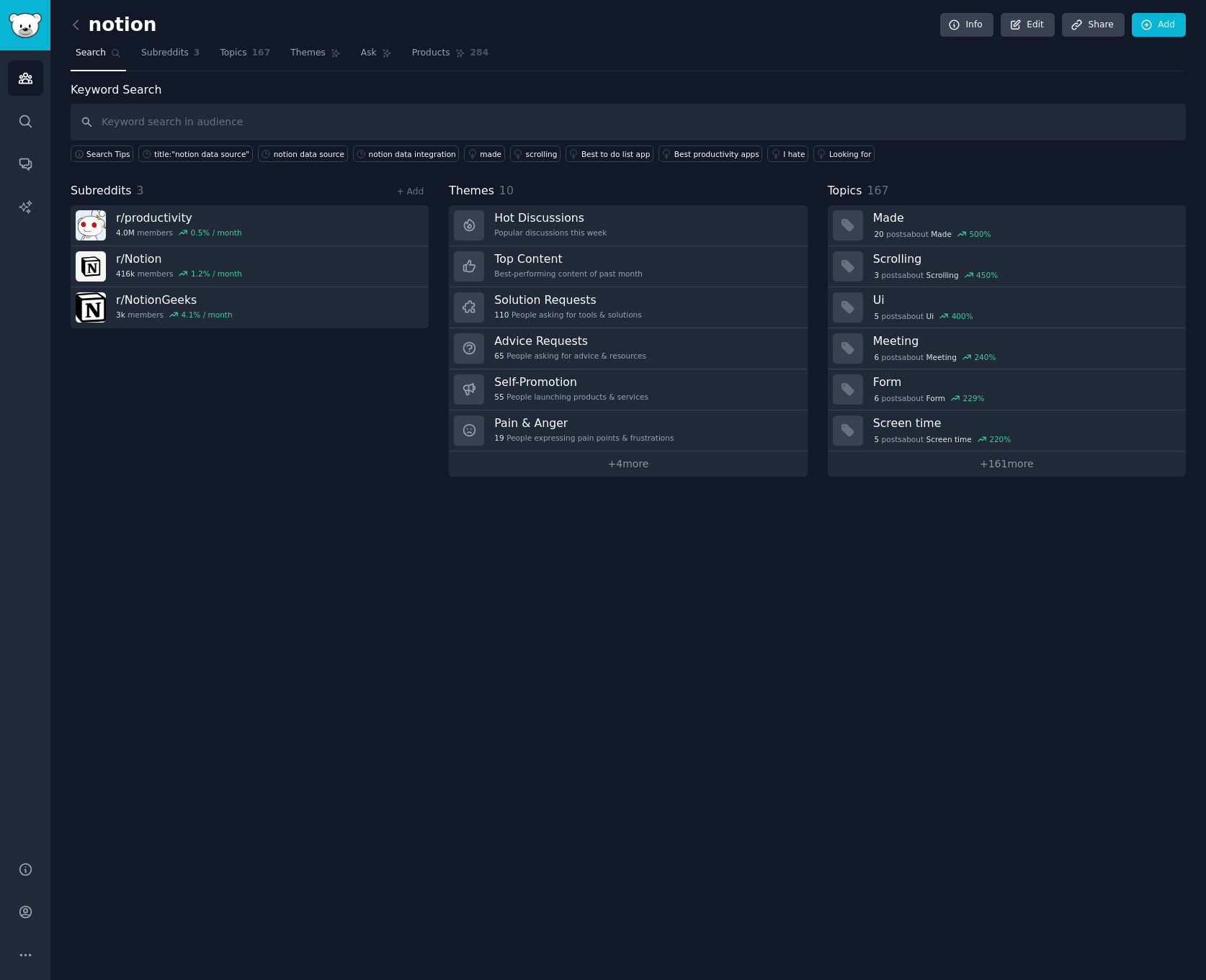
click at [712, 507] on div "notion Info Edit Share Add Search Subreddits 3 Topics 167 Themes Ask Products 2…" at bounding box center [628, 490] width 1155 height 980
click at [762, 542] on div "notion Info Edit Share Add Search Subreddits 3 Topics 167 Themes Ask Products 2…" at bounding box center [628, 490] width 1155 height 980
click at [893, 92] on div "Keyword Search Search Tips title:"notion data source" notion data source notion…" at bounding box center [628, 122] width 1115 height 81
click at [664, 639] on div "notion Info Edit Share Add Search Subreddits 3 Topics 167 Themes Ask Products 2…" at bounding box center [628, 490] width 1155 height 980
click at [648, 466] on link "+ 4 more" at bounding box center [628, 464] width 358 height 25
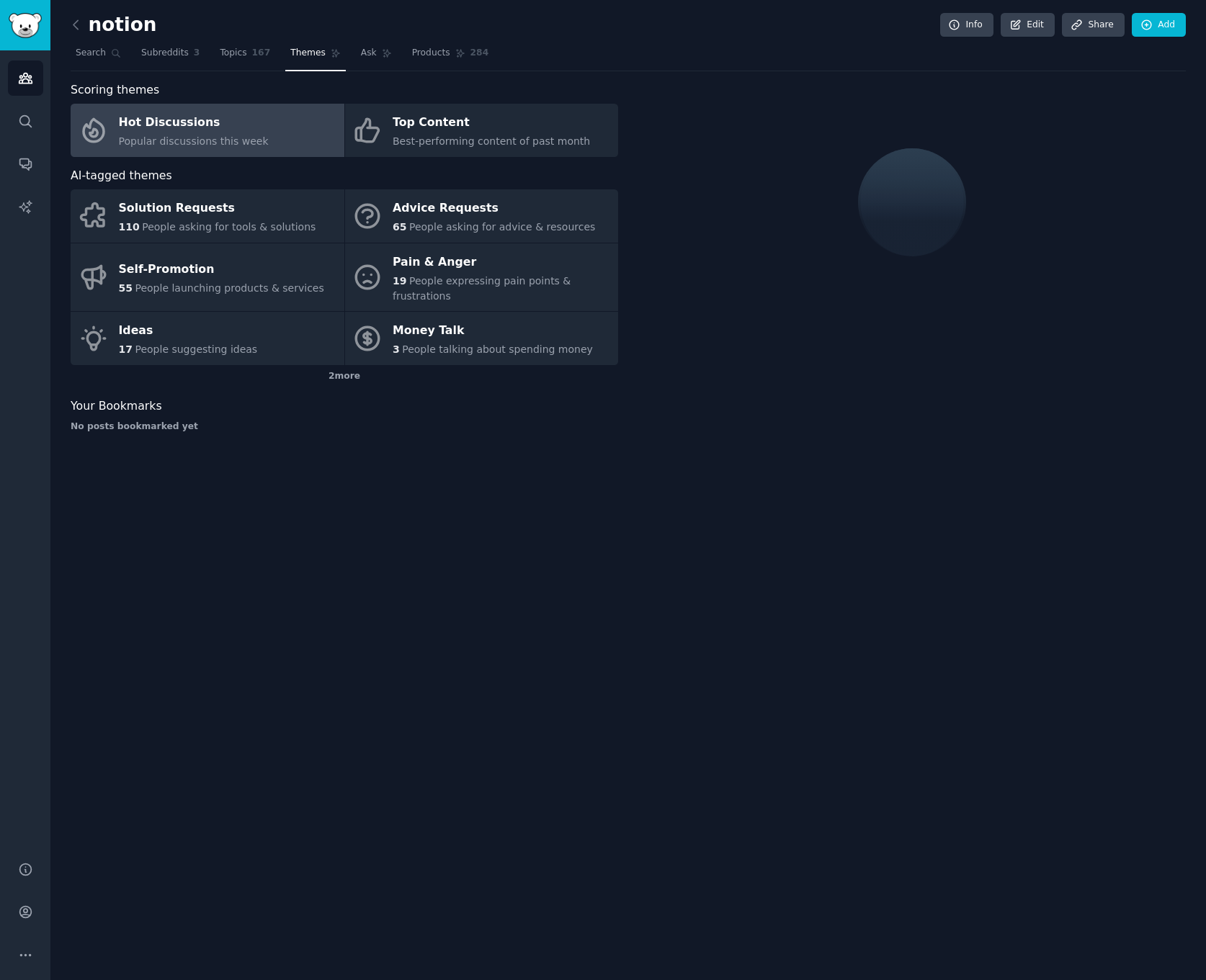
click at [669, 673] on div "notion Info Edit Share Add Search Subreddits 3 Topics 167 Themes Ask Products 2…" at bounding box center [628, 490] width 1155 height 980
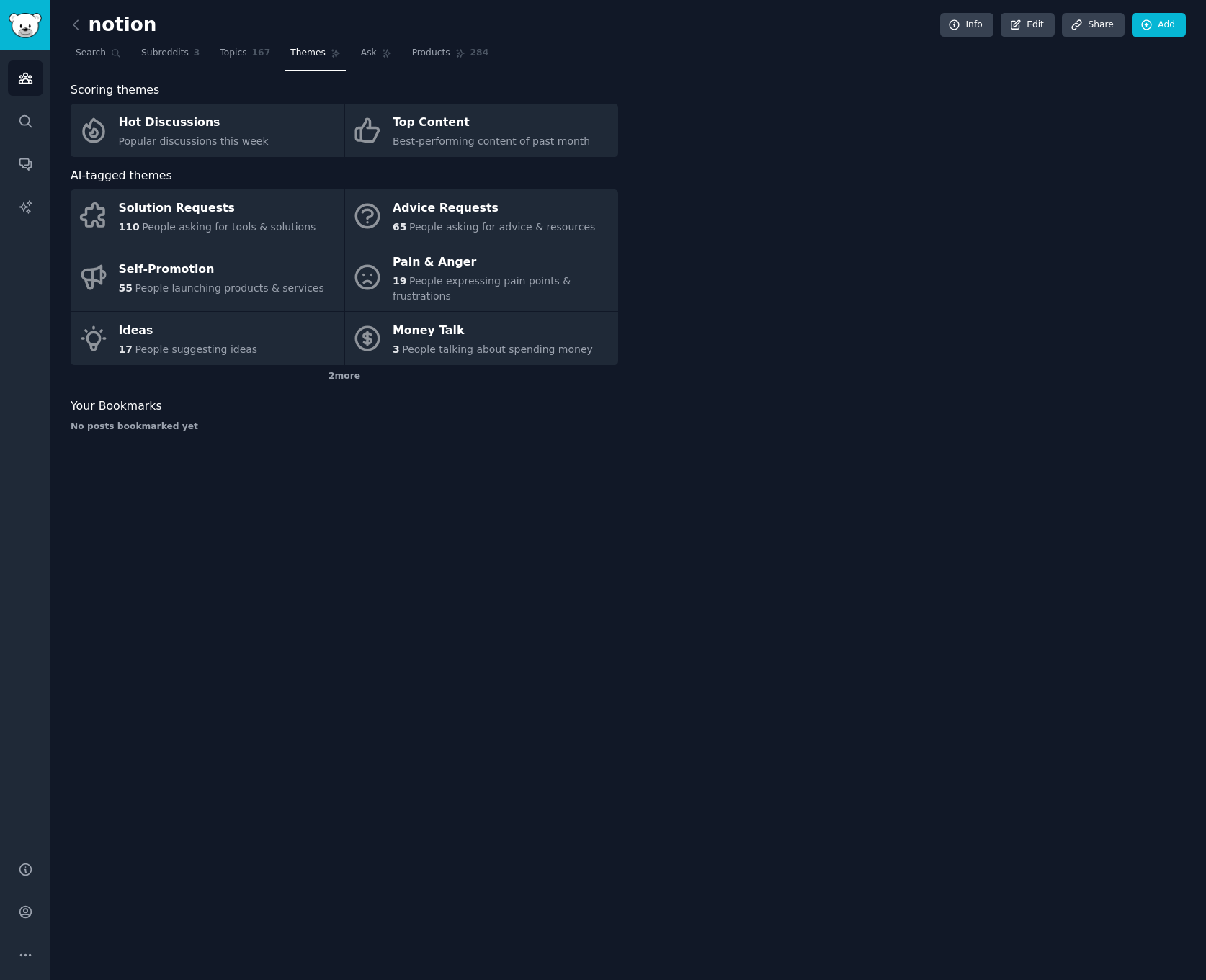
click at [632, 654] on div "notion Info Edit Share Add Search Subreddits 3 Topics 167 Themes Ask Products 2…" at bounding box center [628, 490] width 1155 height 980
click at [31, 130] on link "Search" at bounding box center [26, 122] width 35 height 35
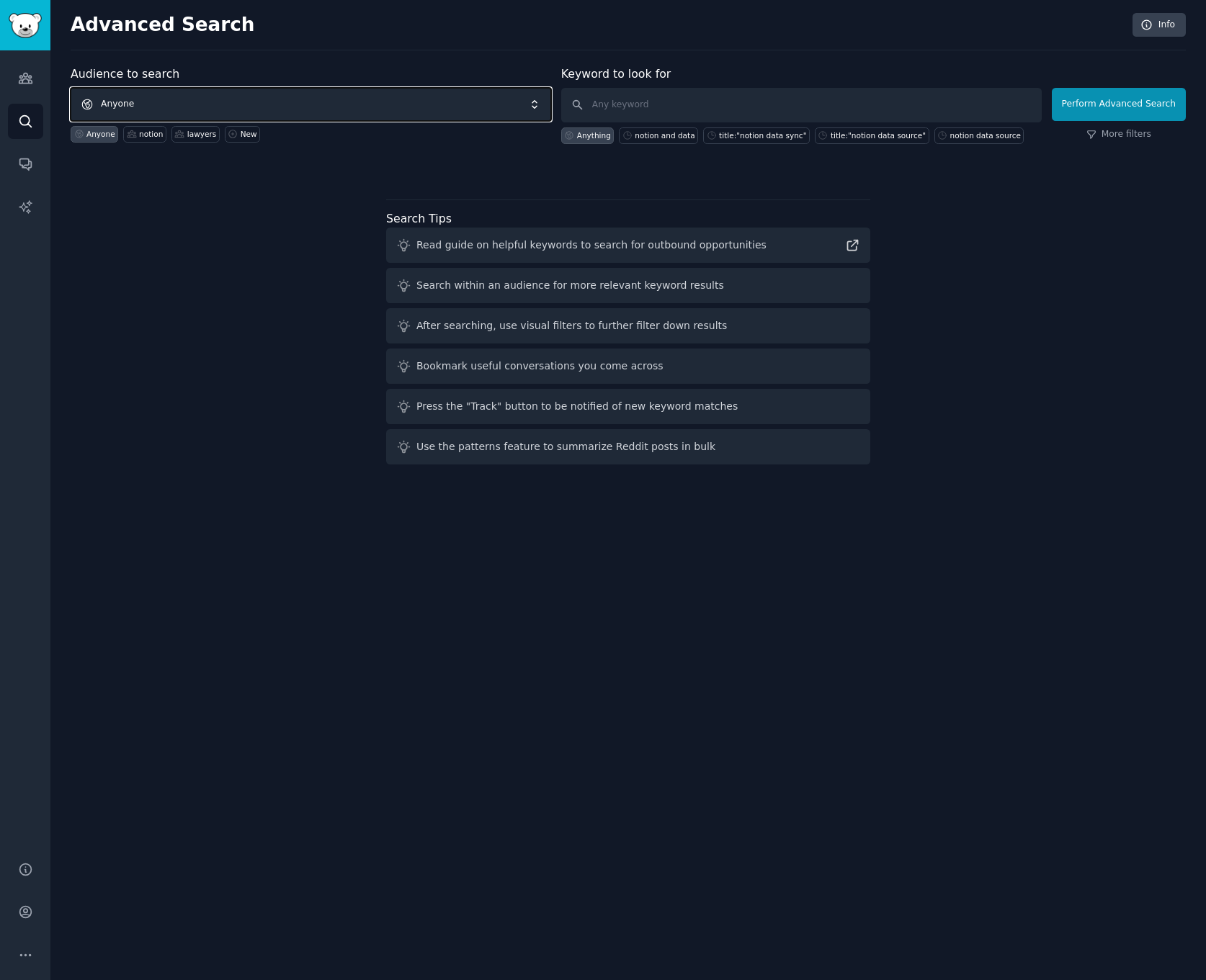
click at [351, 93] on span "Anyone" at bounding box center [311, 104] width 480 height 33
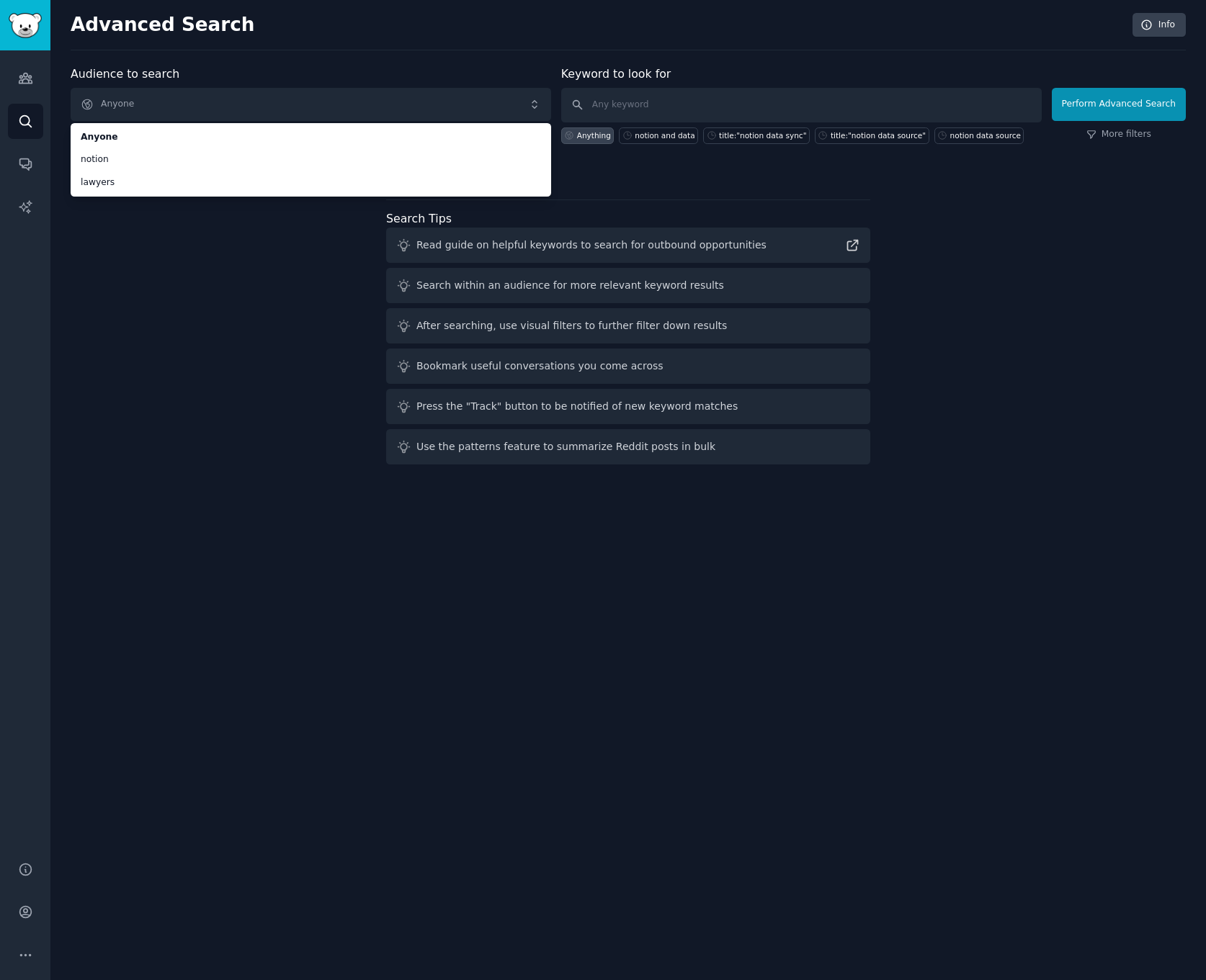
click at [365, 490] on div "Advanced Search Info Audience to search Anyone Anyone notion lawyers Anyone not…" at bounding box center [628, 490] width 1155 height 980
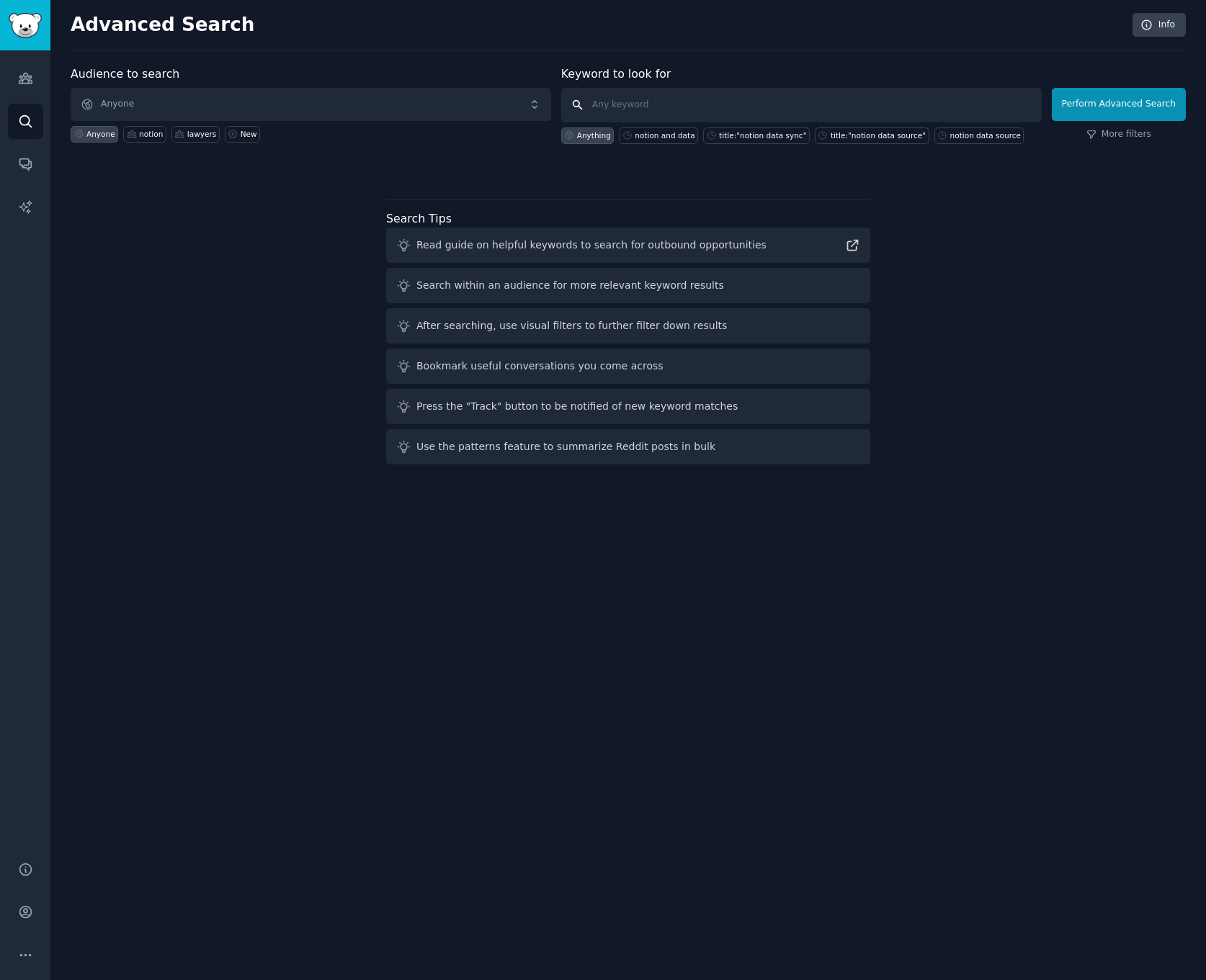
click at [767, 101] on input "text" at bounding box center [802, 105] width 480 height 35
type input "notion"
click button "Perform Advanced Search" at bounding box center [1119, 104] width 134 height 33
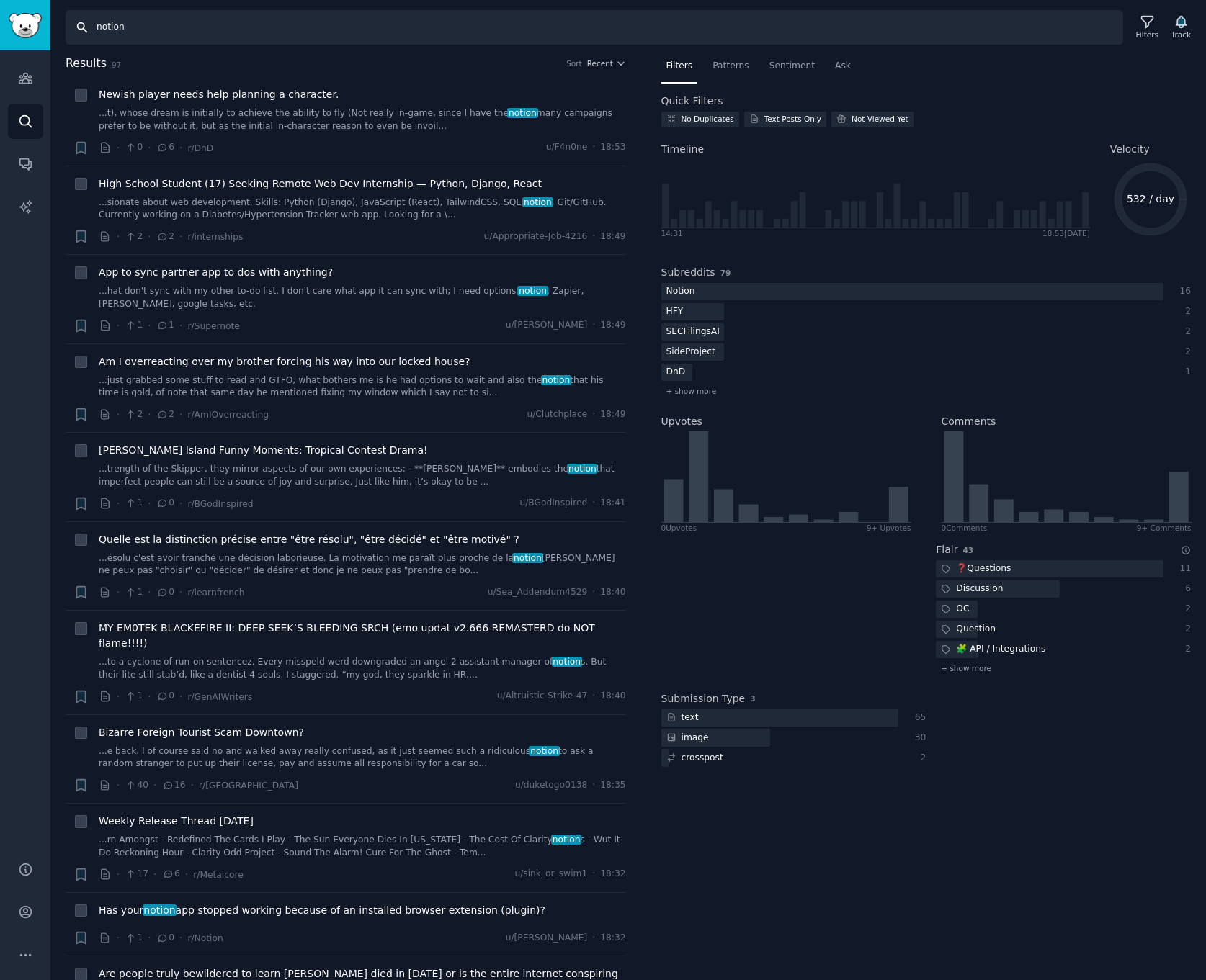
click at [877, 31] on input "notion" at bounding box center [594, 27] width 1058 height 35
